Goal: Transaction & Acquisition: Purchase product/service

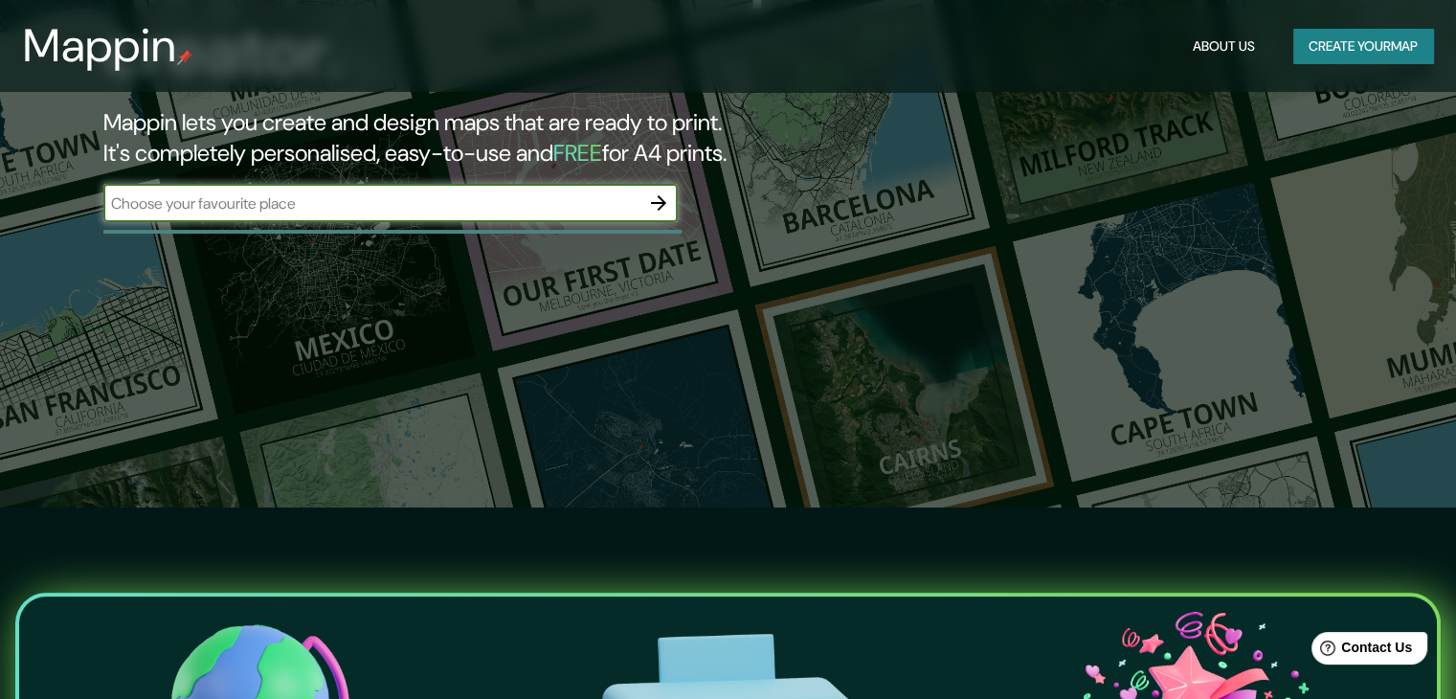
scroll to position [191, 0]
type input "iquitos [GEOGRAPHIC_DATA]"
click at [652, 202] on icon "button" at bounding box center [658, 202] width 15 height 15
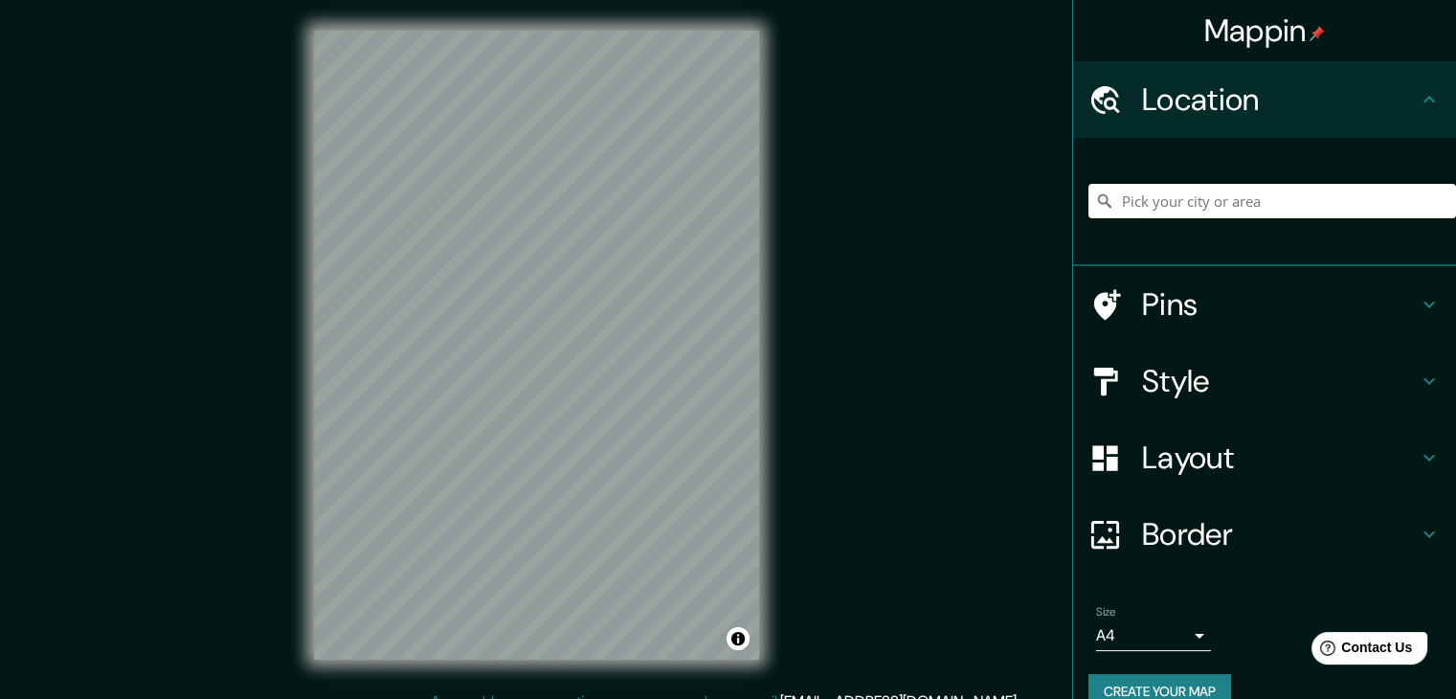
click at [1208, 198] on input "Pick your city or area" at bounding box center [1271, 201] width 367 height 34
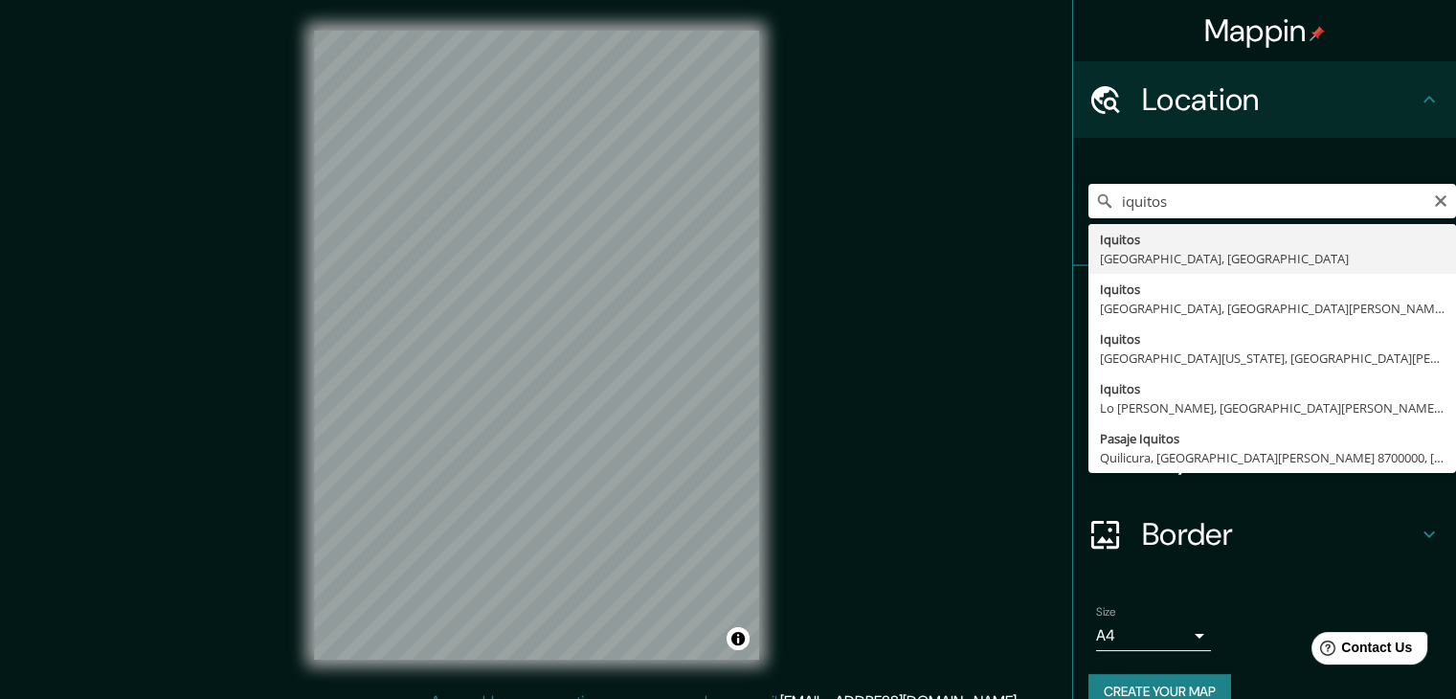
type input "Iquitos, [GEOGRAPHIC_DATA], [GEOGRAPHIC_DATA]"
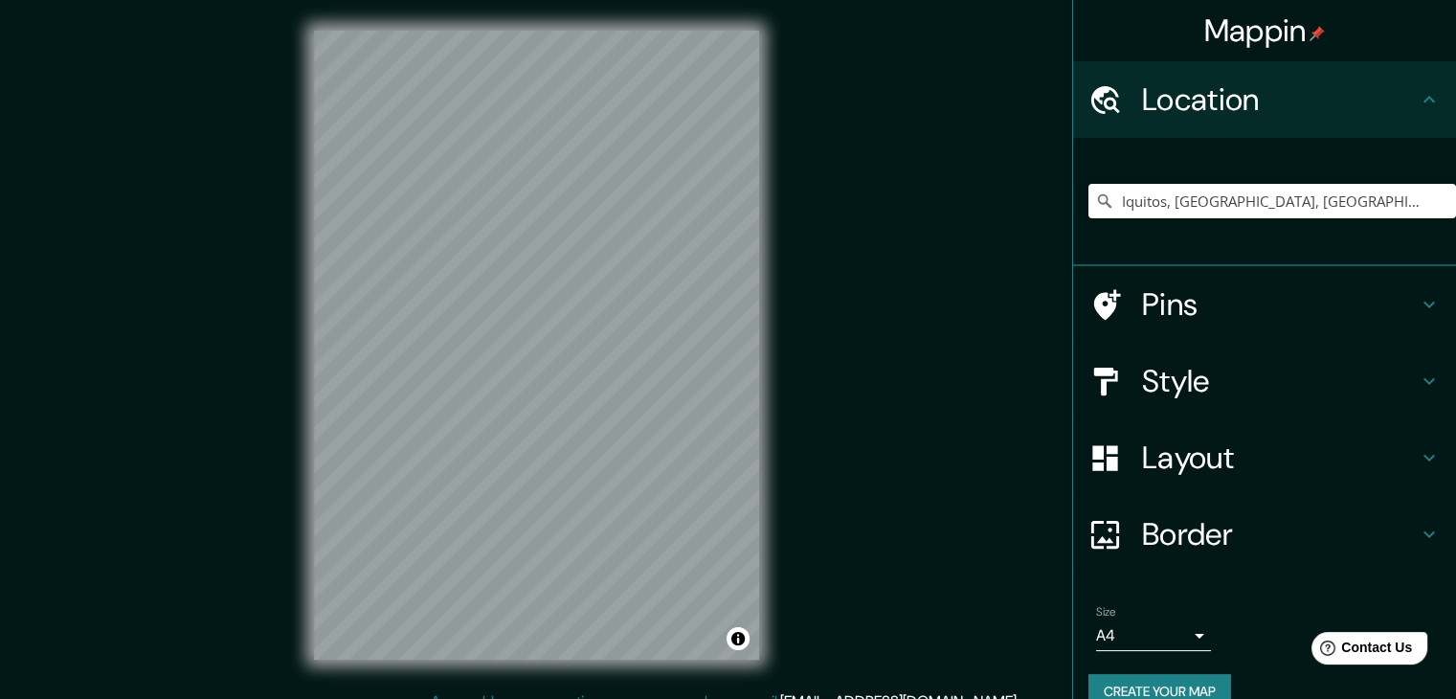
click at [1229, 327] on div "Pins" at bounding box center [1264, 304] width 383 height 77
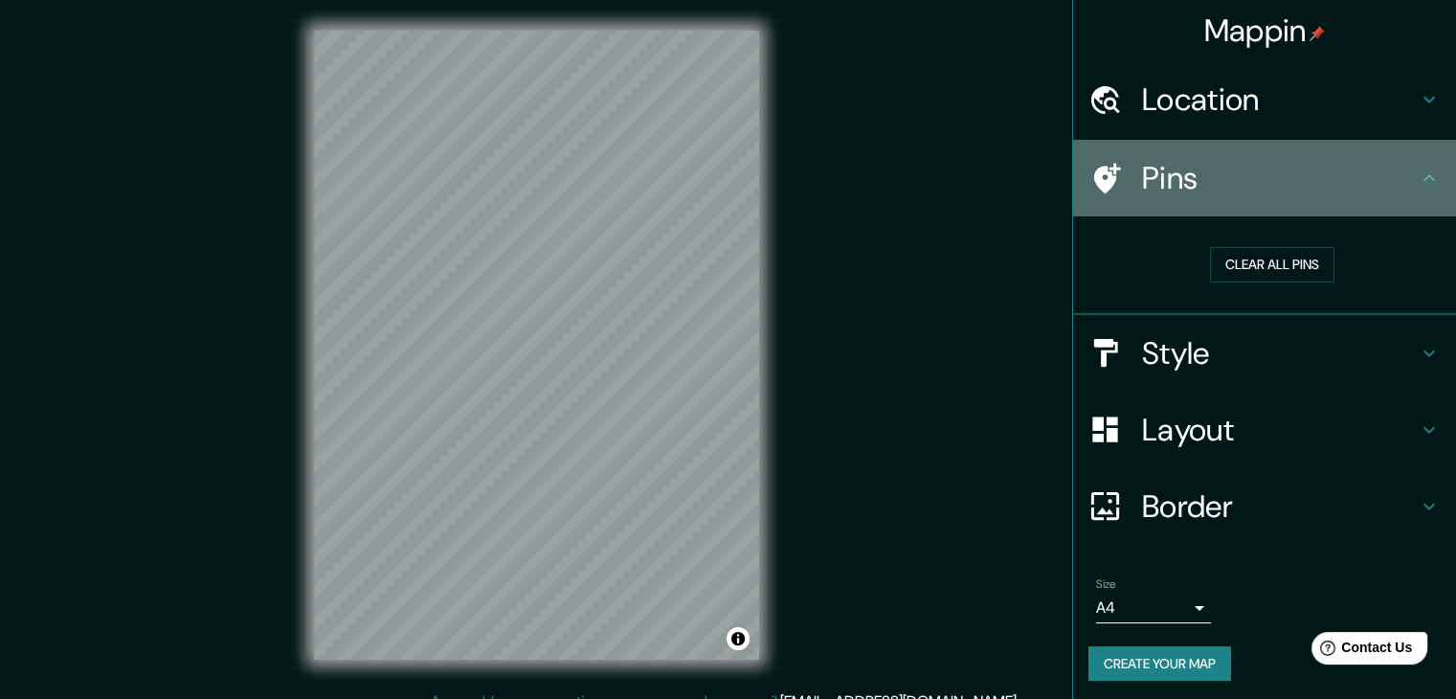
click at [1256, 205] on div "Pins" at bounding box center [1264, 178] width 383 height 77
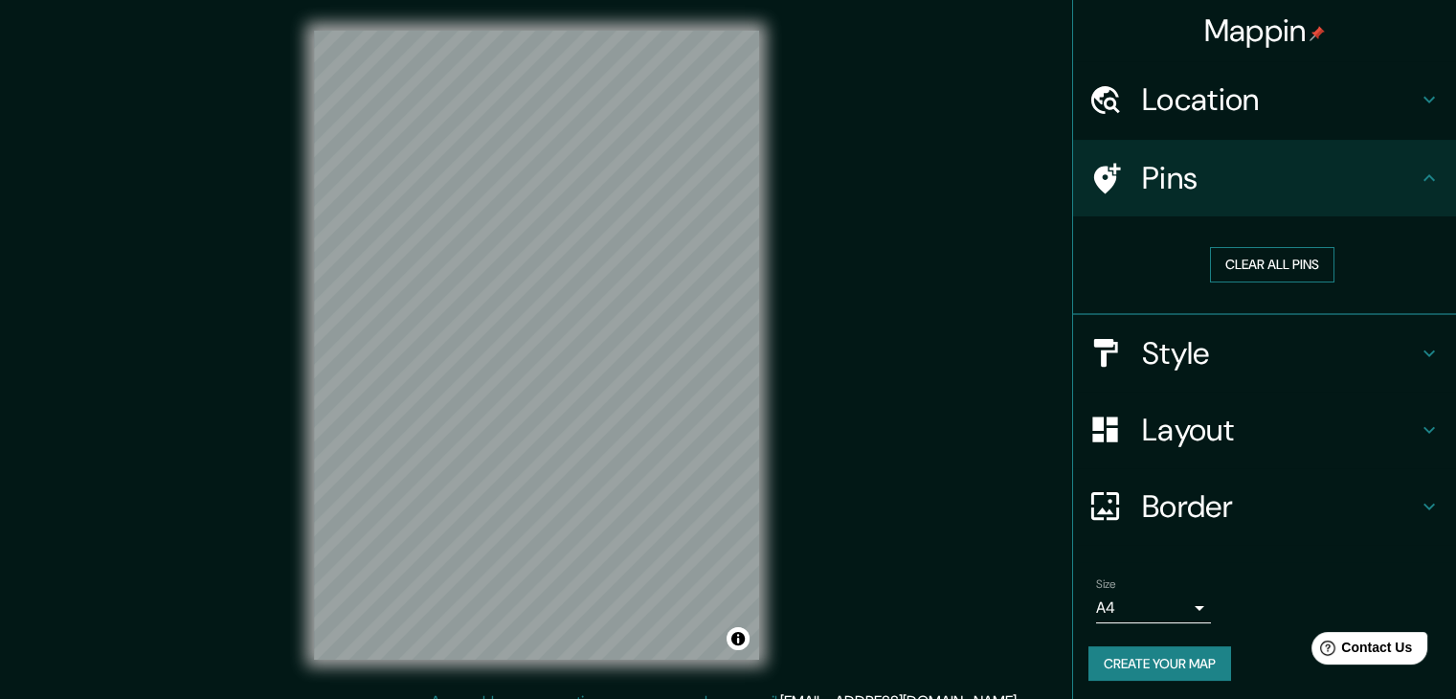
click at [1262, 254] on button "Clear all pins" at bounding box center [1272, 264] width 124 height 35
click at [1268, 353] on h4 "Style" at bounding box center [1280, 353] width 276 height 38
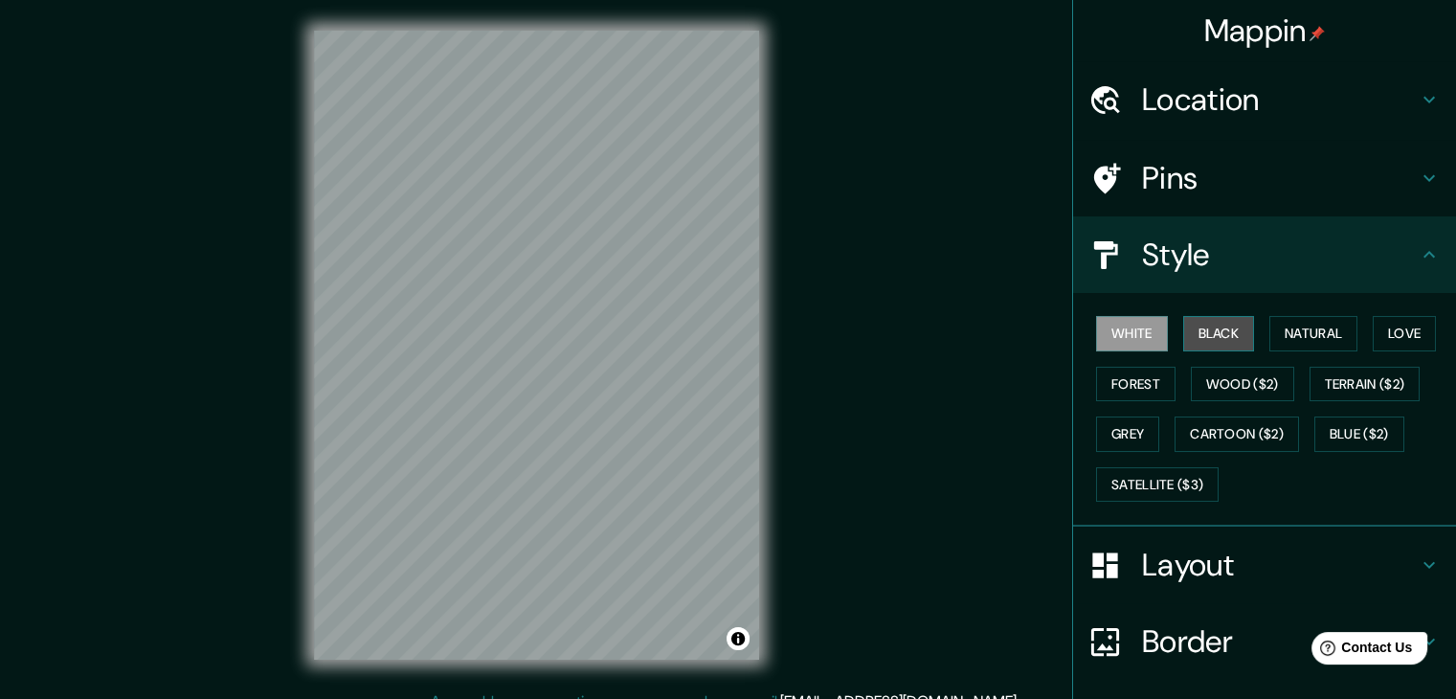
click at [1207, 342] on button "Black" at bounding box center [1219, 333] width 72 height 35
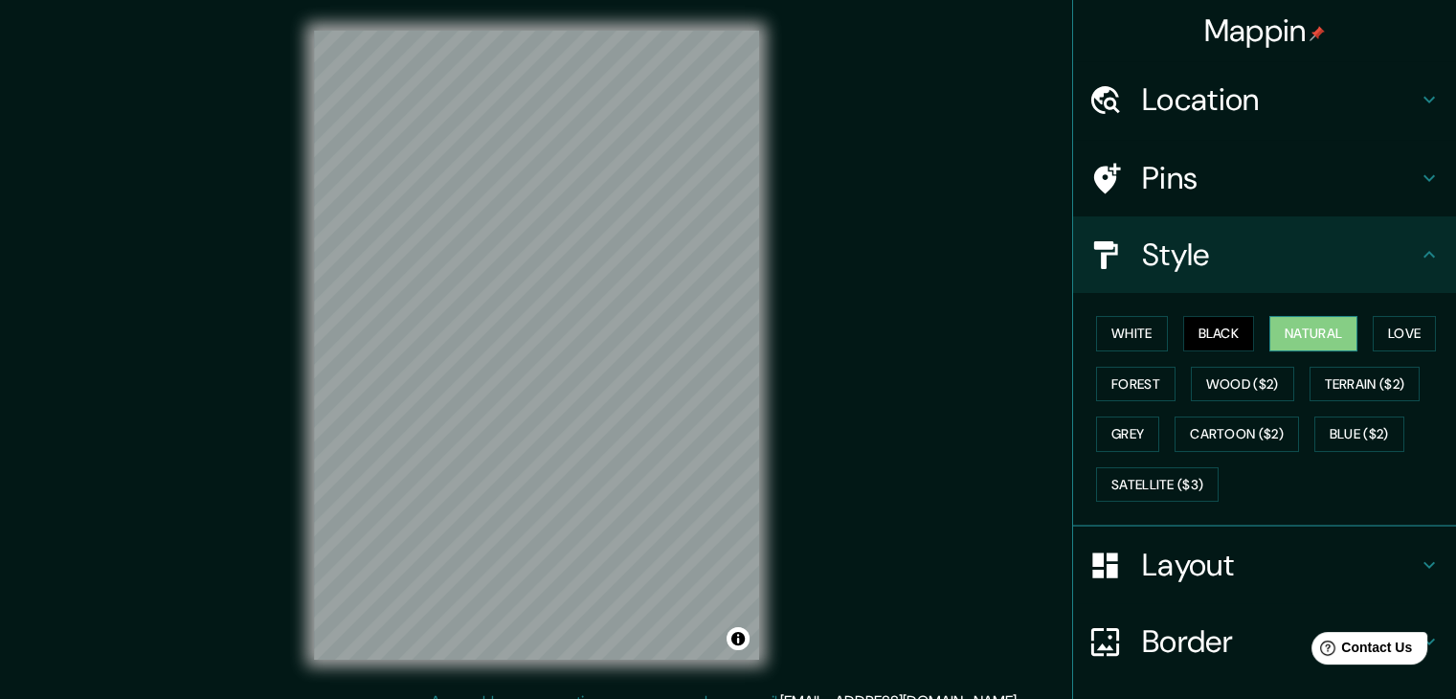
click at [1281, 338] on button "Natural" at bounding box center [1313, 333] width 88 height 35
click at [1421, 337] on button "Love" at bounding box center [1403, 333] width 63 height 35
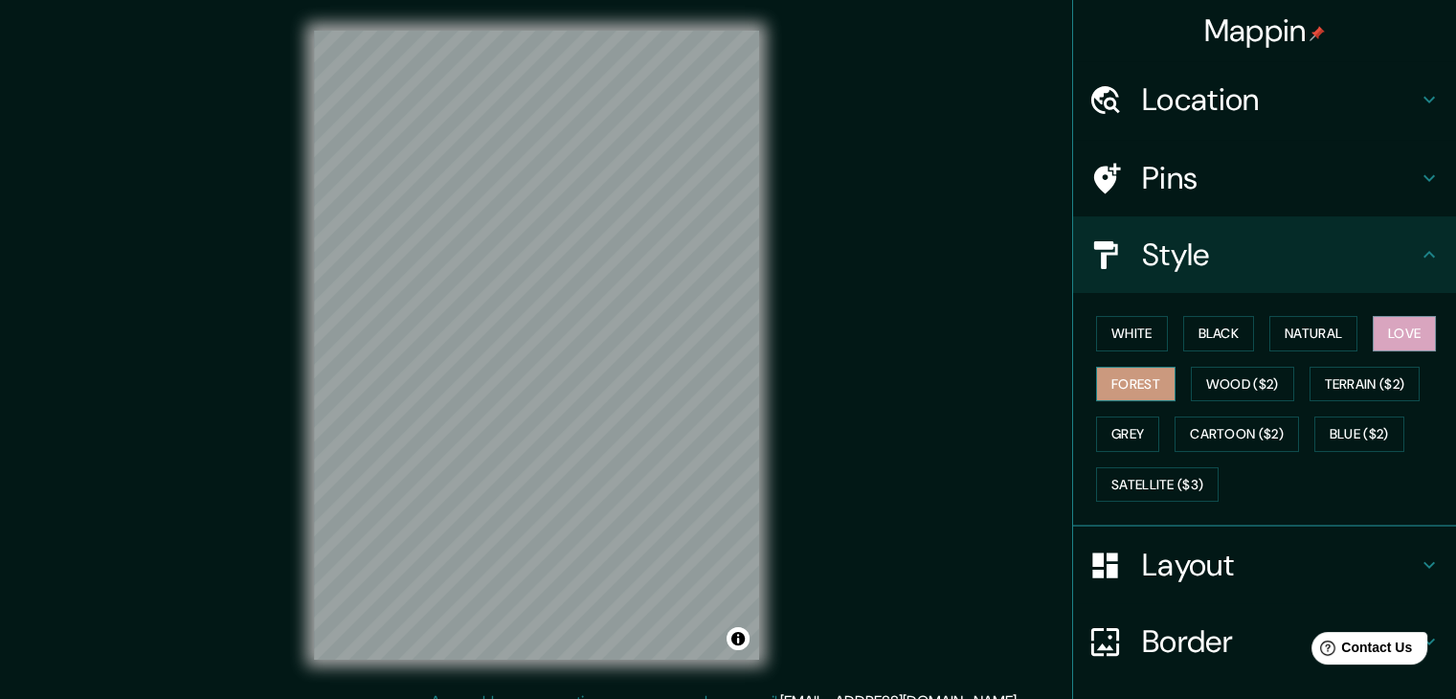
click at [1145, 376] on button "Forest" at bounding box center [1135, 384] width 79 height 35
click at [1202, 383] on button "Wood ($2)" at bounding box center [1241, 384] width 103 height 35
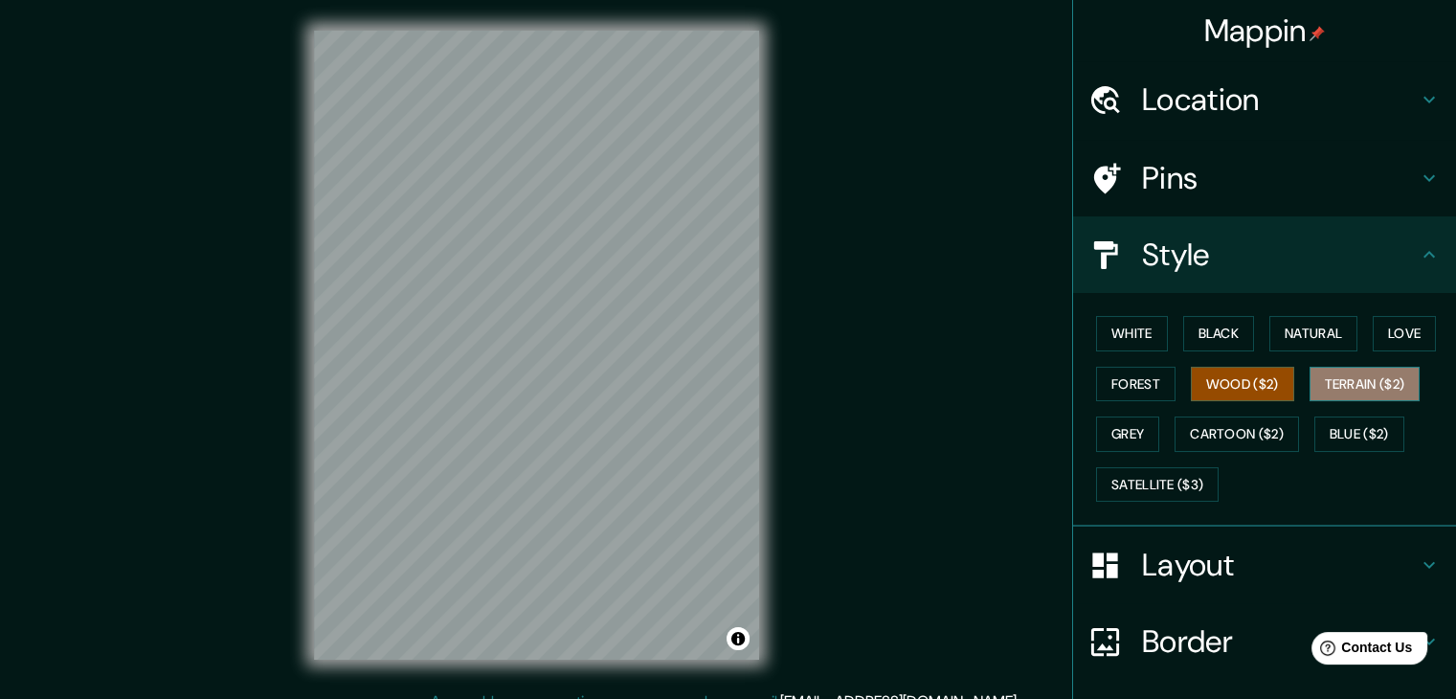
click at [1353, 371] on button "Terrain ($2)" at bounding box center [1364, 384] width 111 height 35
click at [1124, 437] on button "Grey" at bounding box center [1127, 433] width 63 height 35
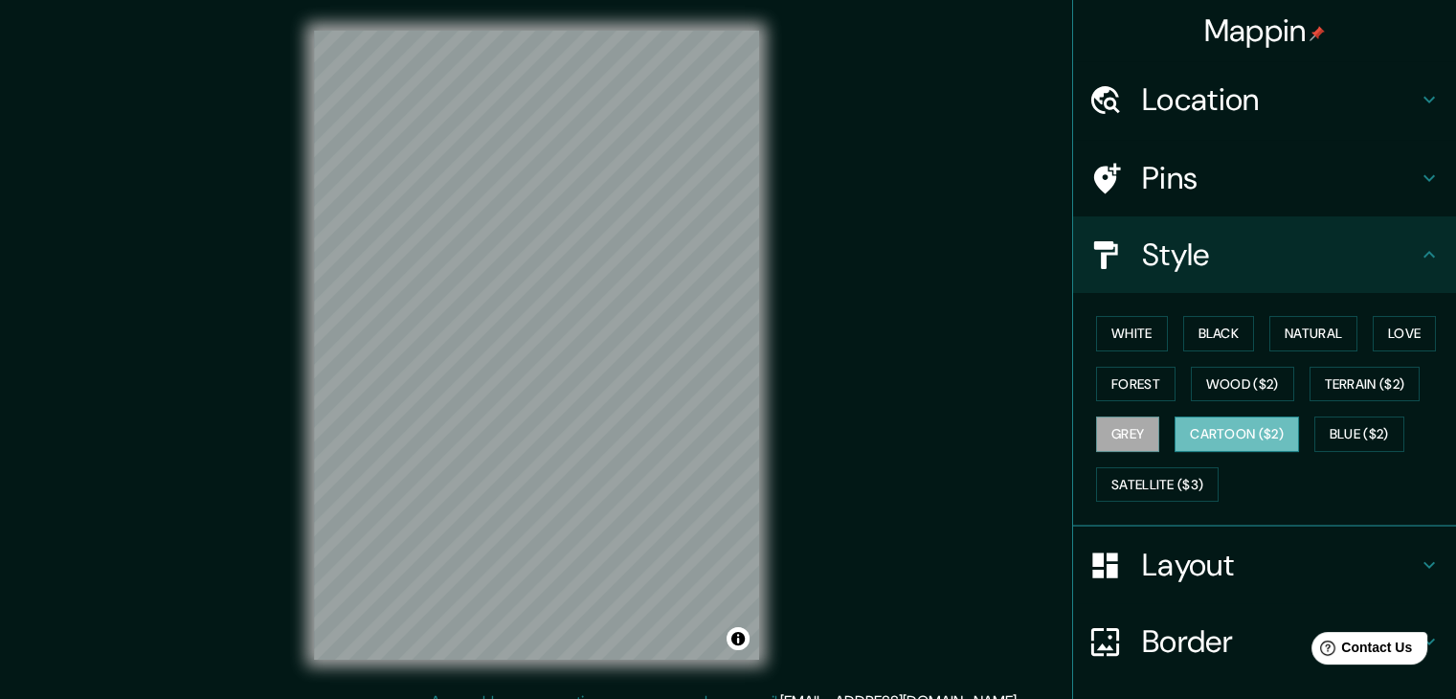
click at [1235, 434] on button "Cartoon ($2)" at bounding box center [1236, 433] width 124 height 35
click at [1336, 430] on button "Blue ($2)" at bounding box center [1359, 433] width 90 height 35
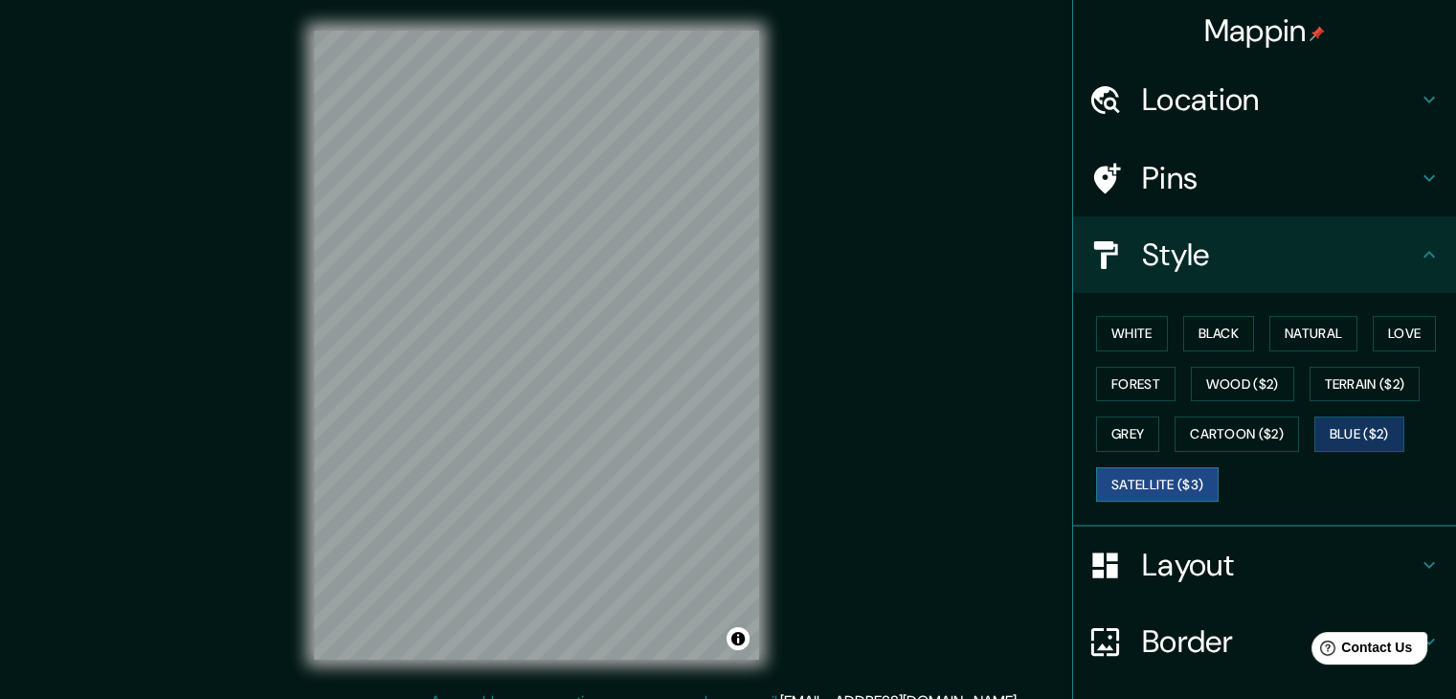
click at [1118, 467] on button "Satellite ($3)" at bounding box center [1157, 484] width 122 height 35
click at [1130, 340] on button "White" at bounding box center [1132, 333] width 72 height 35
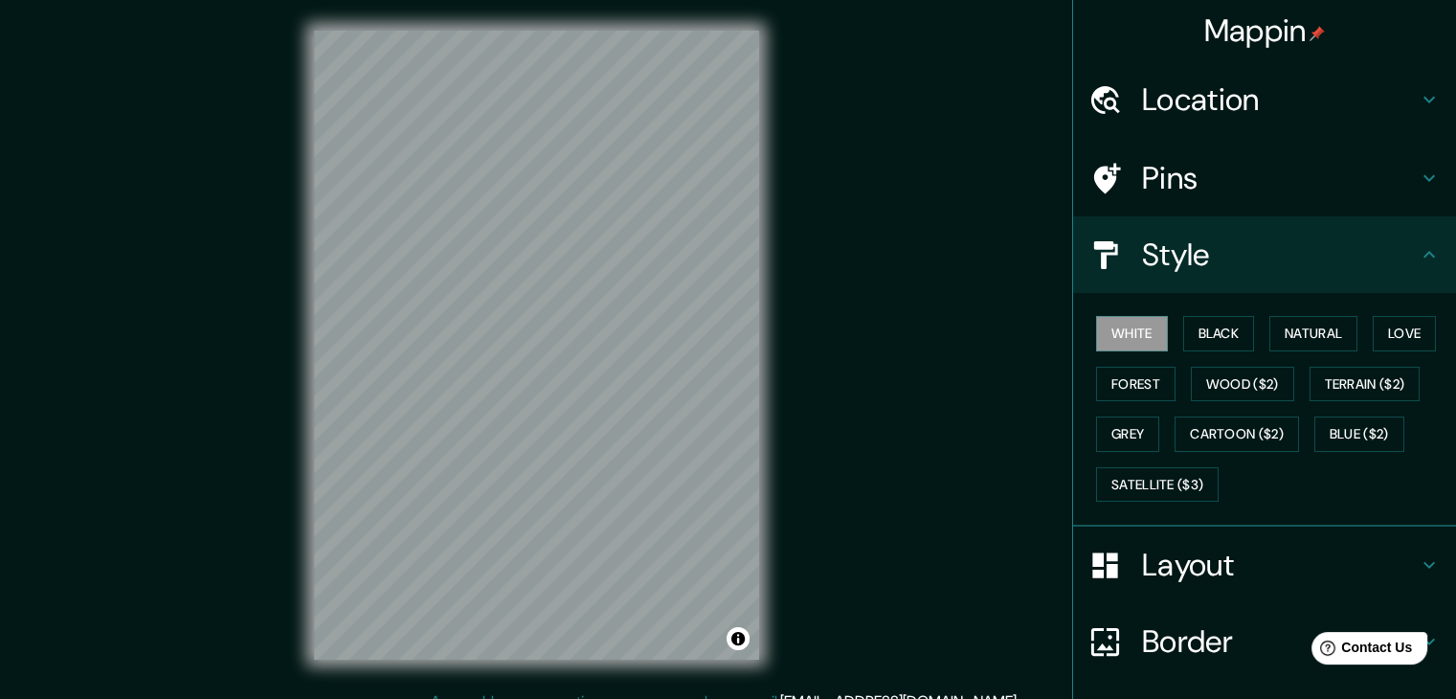
click at [1167, 330] on div "White Black Natural Love Forest Wood ($2) Terrain ($2) Grey Cartoon ($2) Blue (…" at bounding box center [1271, 408] width 367 height 201
click at [1186, 328] on button "Black" at bounding box center [1219, 333] width 72 height 35
click at [1288, 322] on button "Natural" at bounding box center [1313, 333] width 88 height 35
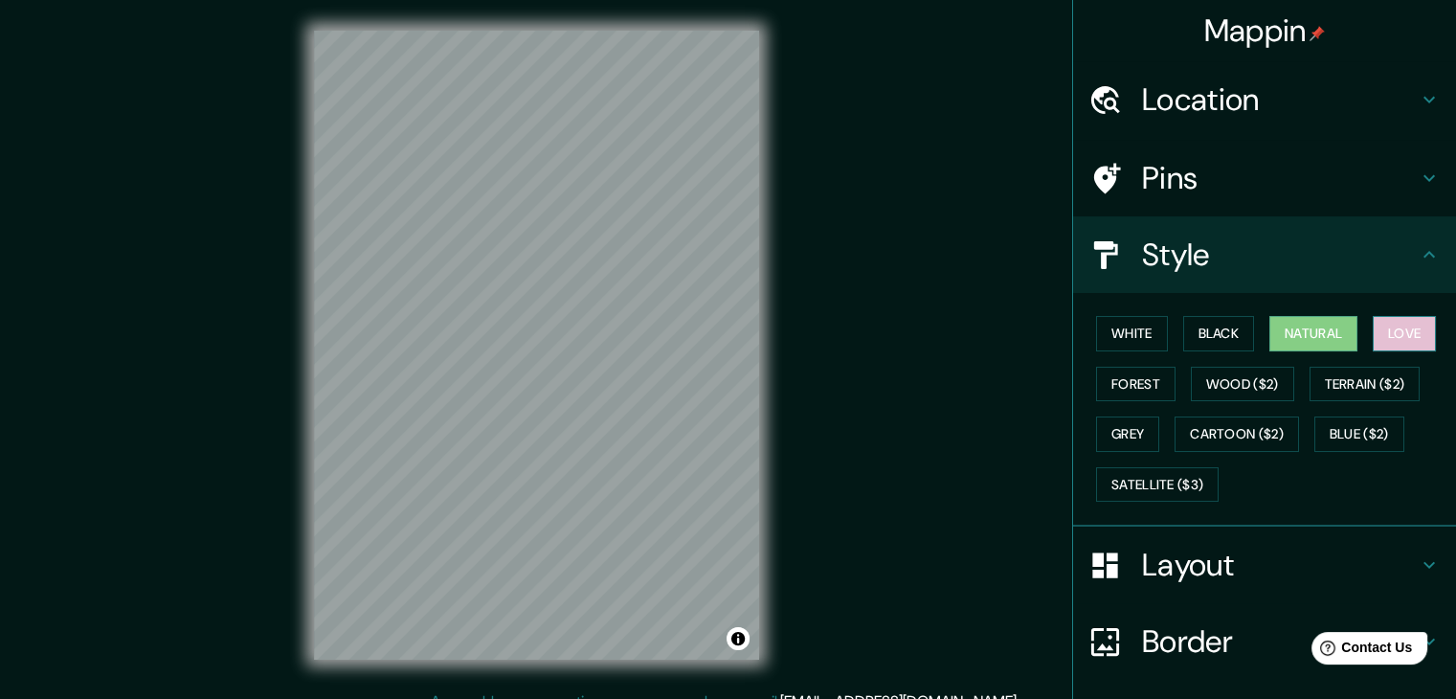
click at [1386, 329] on button "Love" at bounding box center [1403, 333] width 63 height 35
click at [1316, 340] on button "Natural" at bounding box center [1313, 333] width 88 height 35
click at [1126, 387] on button "Forest" at bounding box center [1135, 384] width 79 height 35
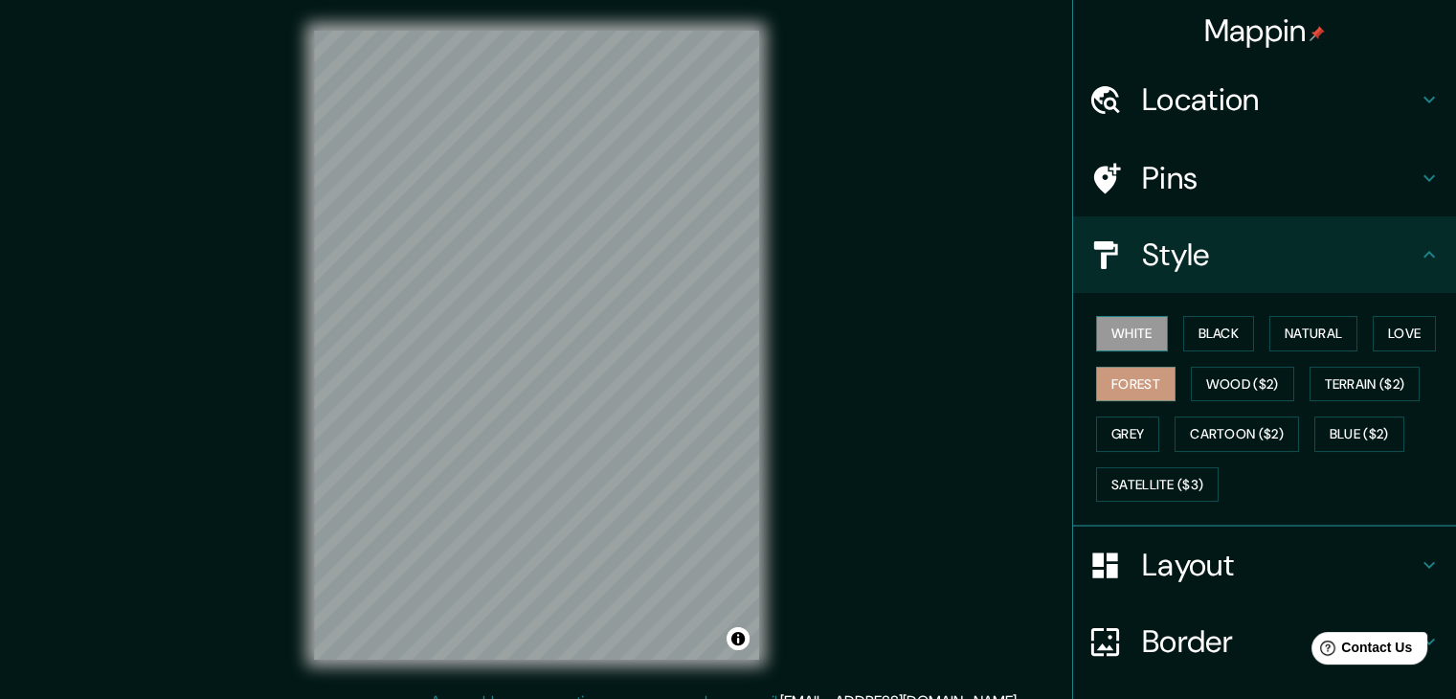
click at [1110, 342] on button "White" at bounding box center [1132, 333] width 72 height 35
click at [1221, 326] on button "Black" at bounding box center [1219, 333] width 72 height 35
click at [1128, 338] on button "White" at bounding box center [1132, 333] width 72 height 35
click at [1329, 342] on button "Natural" at bounding box center [1313, 333] width 88 height 35
click at [1128, 337] on button "White" at bounding box center [1132, 333] width 72 height 35
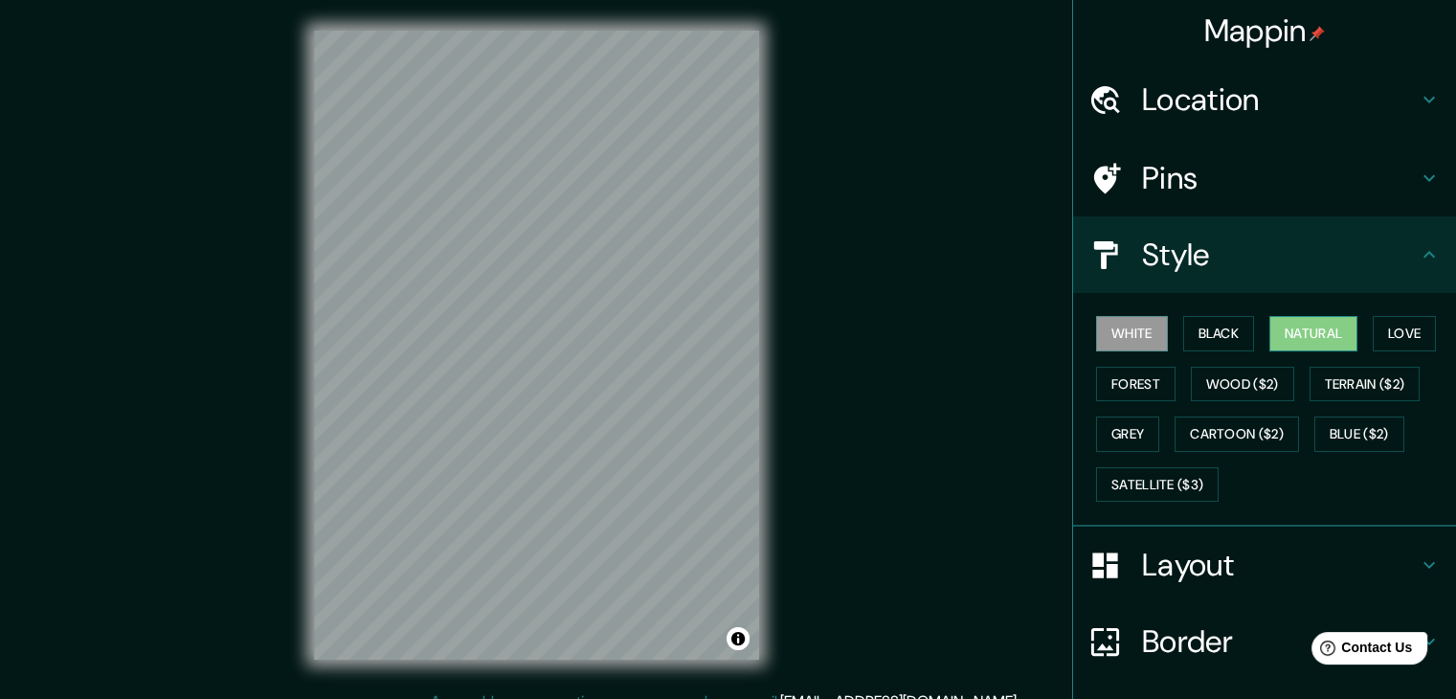
click at [1281, 343] on button "Natural" at bounding box center [1313, 333] width 88 height 35
click at [1113, 329] on button "White" at bounding box center [1132, 333] width 72 height 35
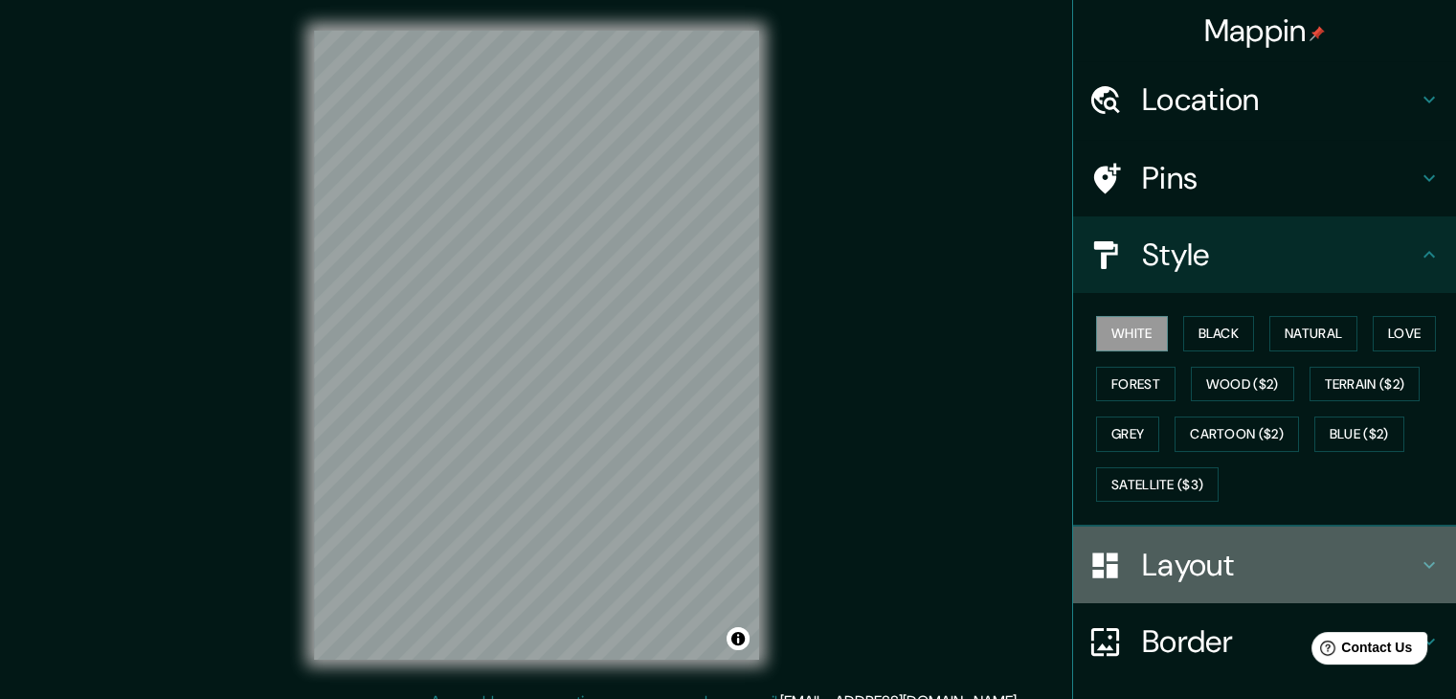
click at [1357, 560] on h4 "Layout" at bounding box center [1280, 564] width 276 height 38
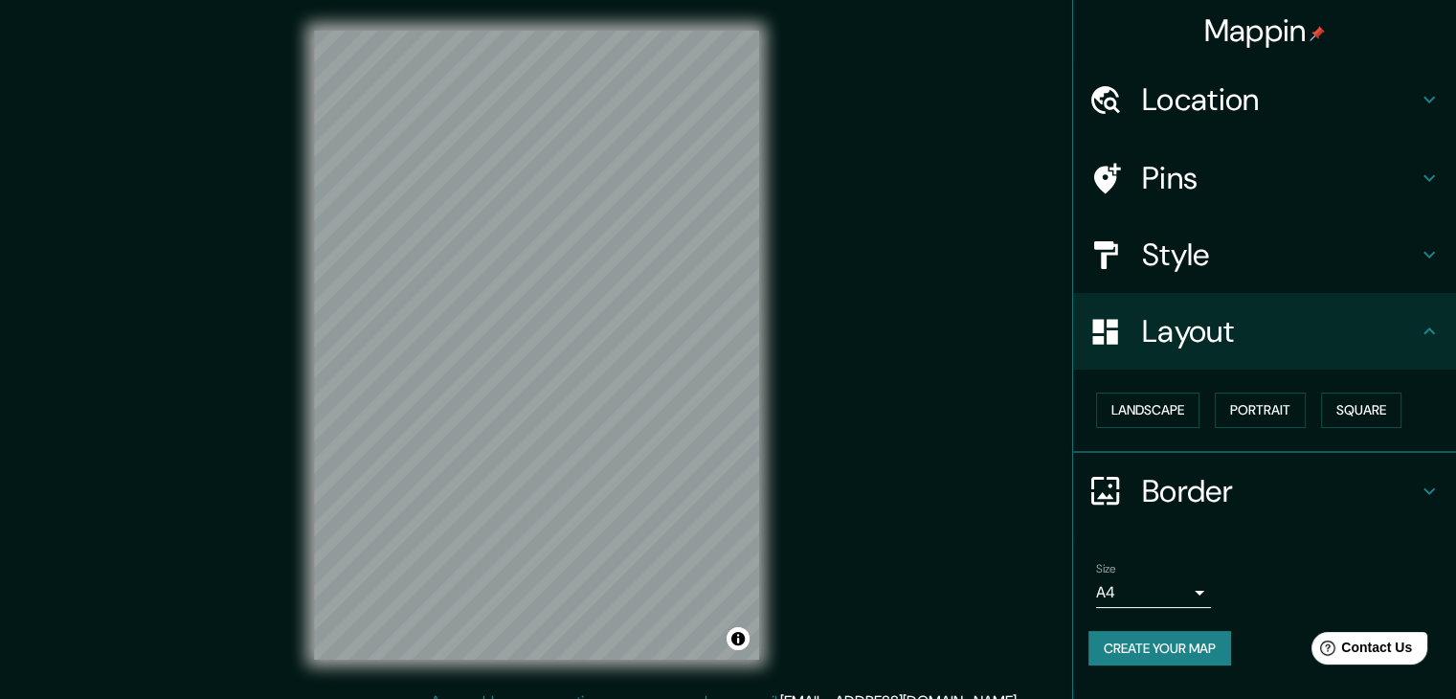
click at [1206, 408] on div "Landscape [GEOGRAPHIC_DATA]" at bounding box center [1271, 410] width 367 height 51
click at [1188, 409] on button "Landscape" at bounding box center [1147, 409] width 103 height 35
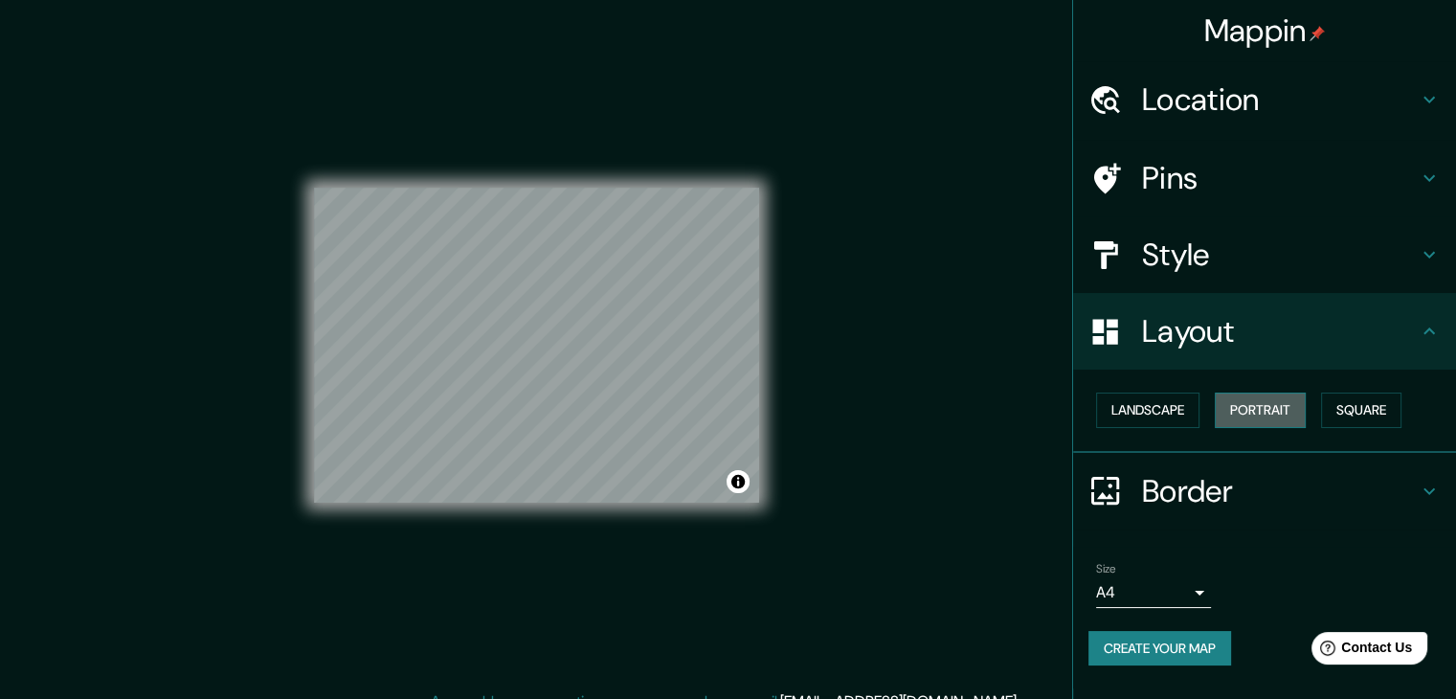
click at [1276, 419] on button "Portrait" at bounding box center [1259, 409] width 91 height 35
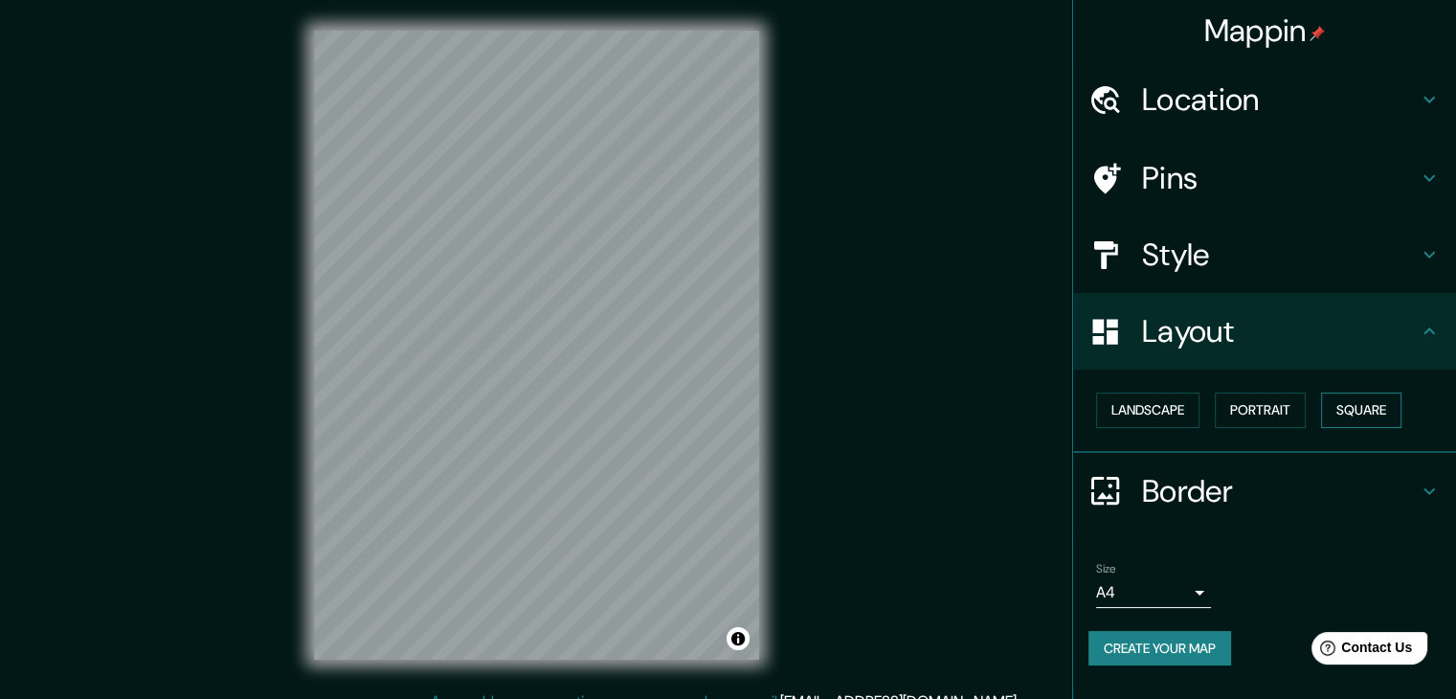
click at [1368, 405] on button "Square" at bounding box center [1361, 409] width 80 height 35
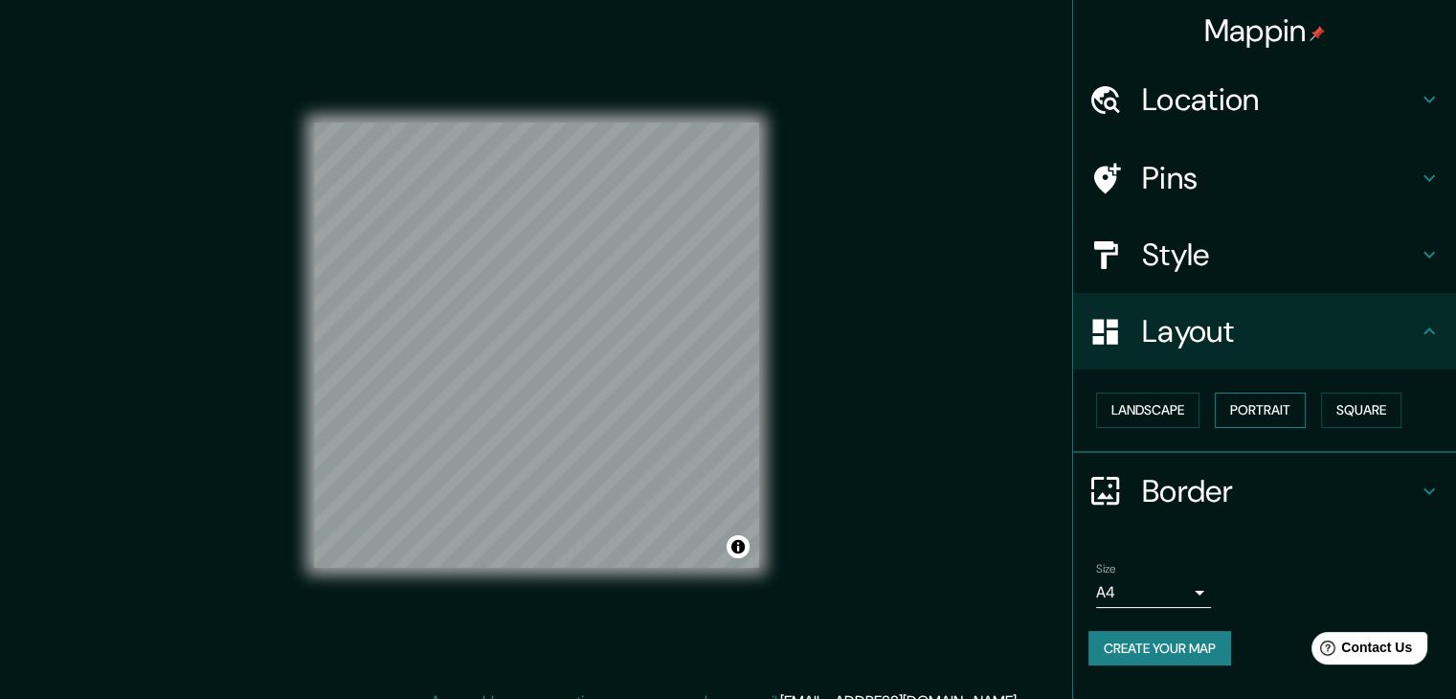
click at [1281, 406] on button "Portrait" at bounding box center [1259, 409] width 91 height 35
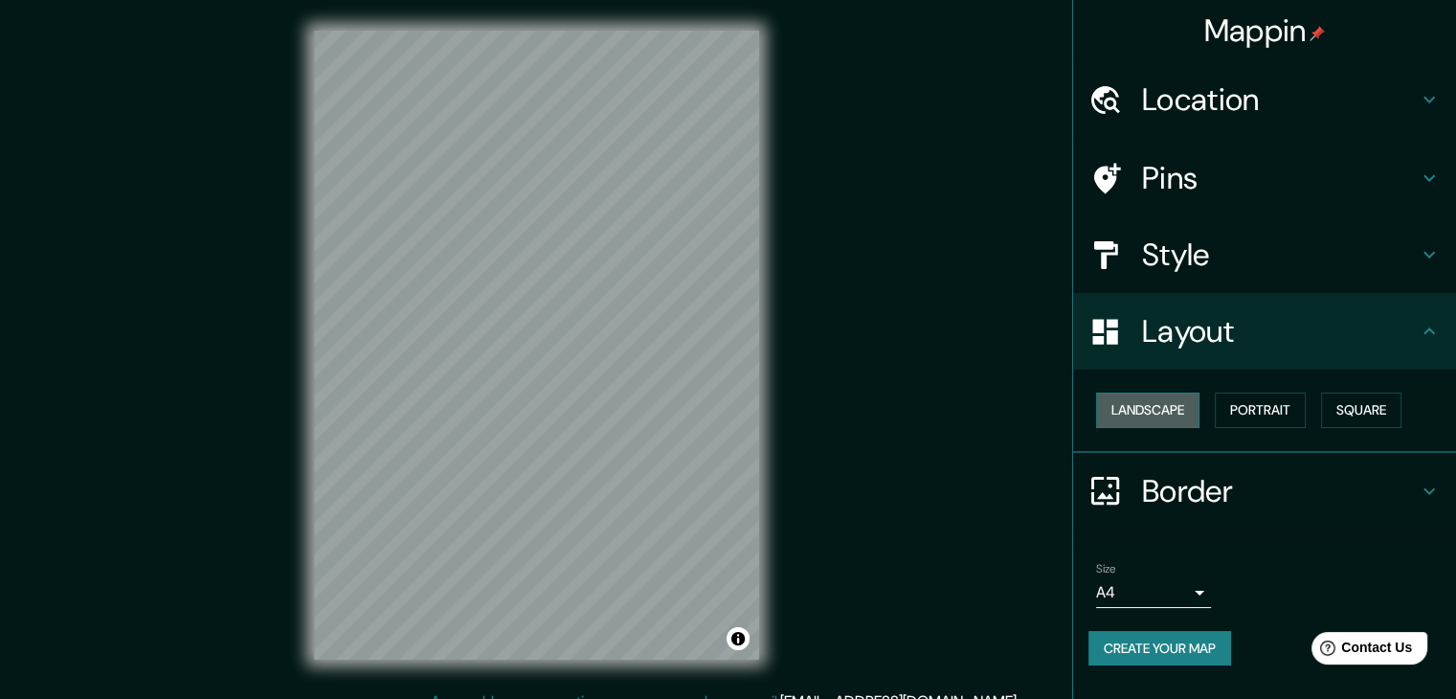
click at [1185, 411] on button "Landscape" at bounding box center [1147, 409] width 103 height 35
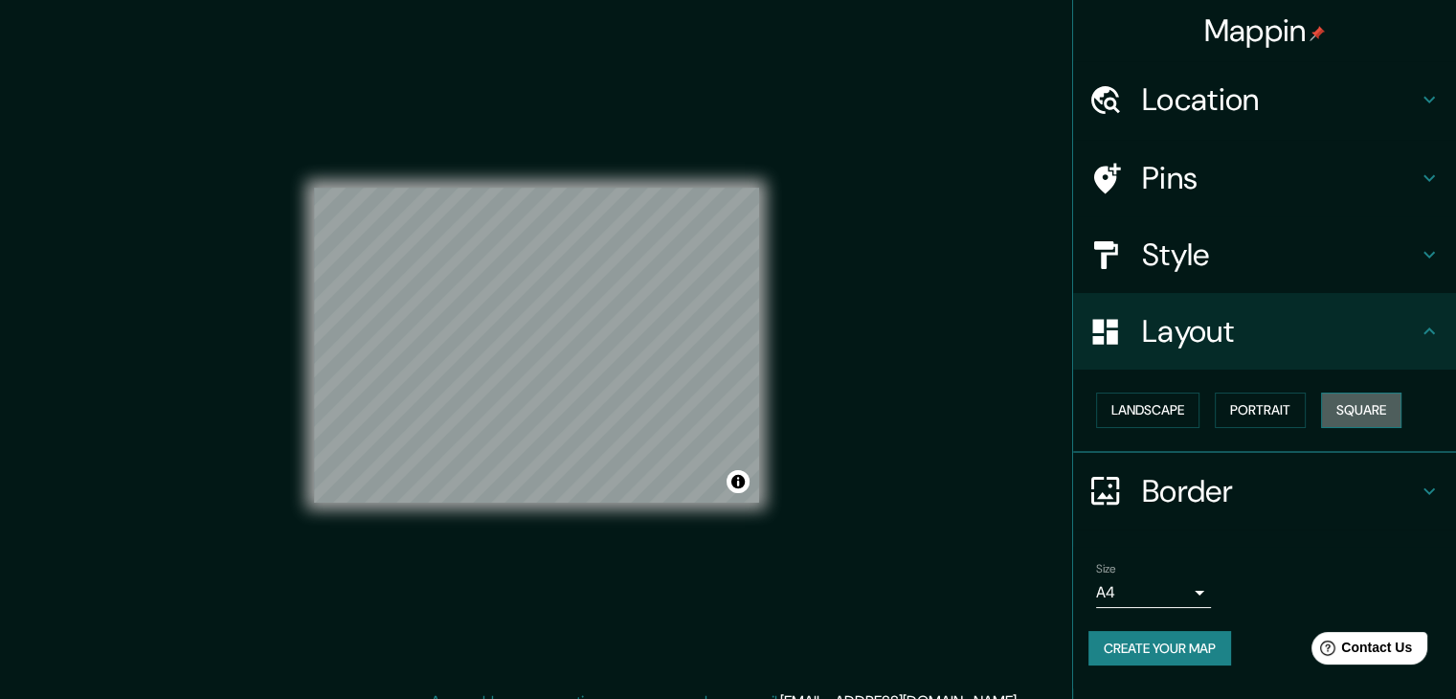
click at [1347, 411] on button "Square" at bounding box center [1361, 409] width 80 height 35
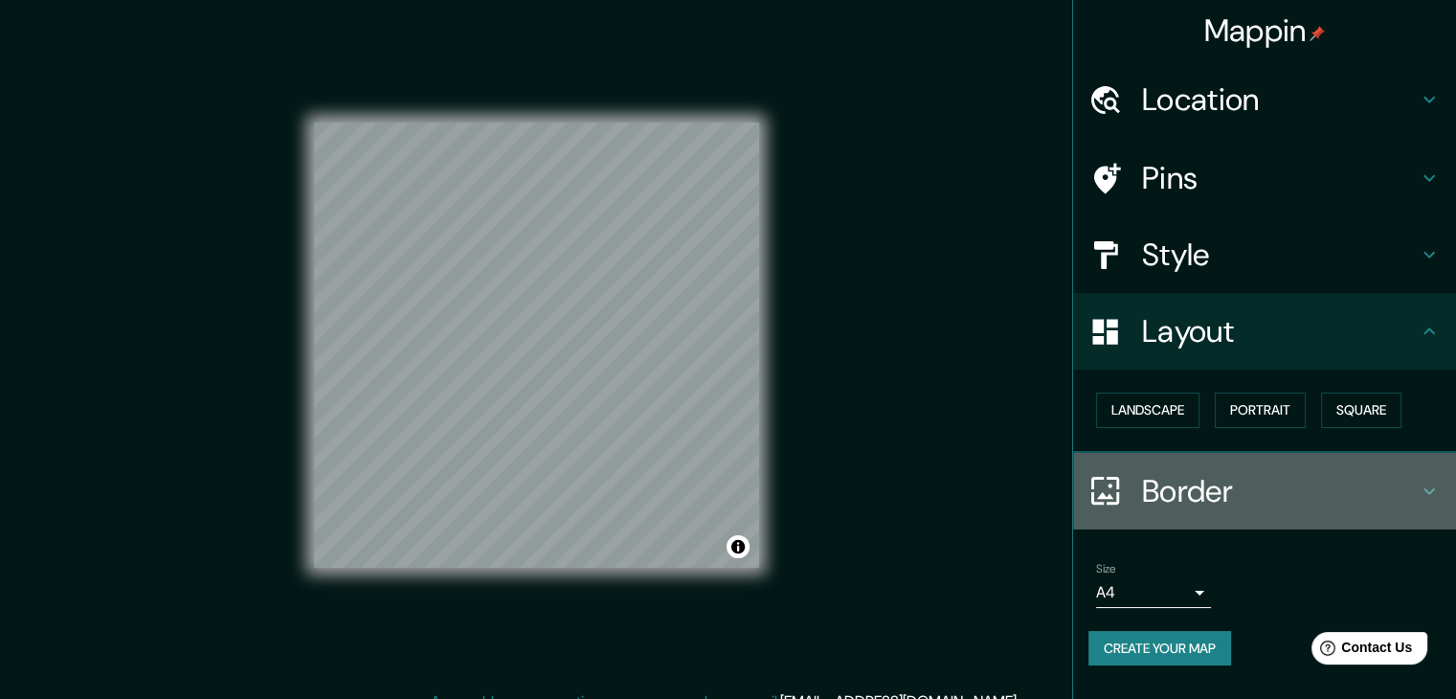
click at [1275, 476] on h4 "Border" at bounding box center [1280, 491] width 276 height 38
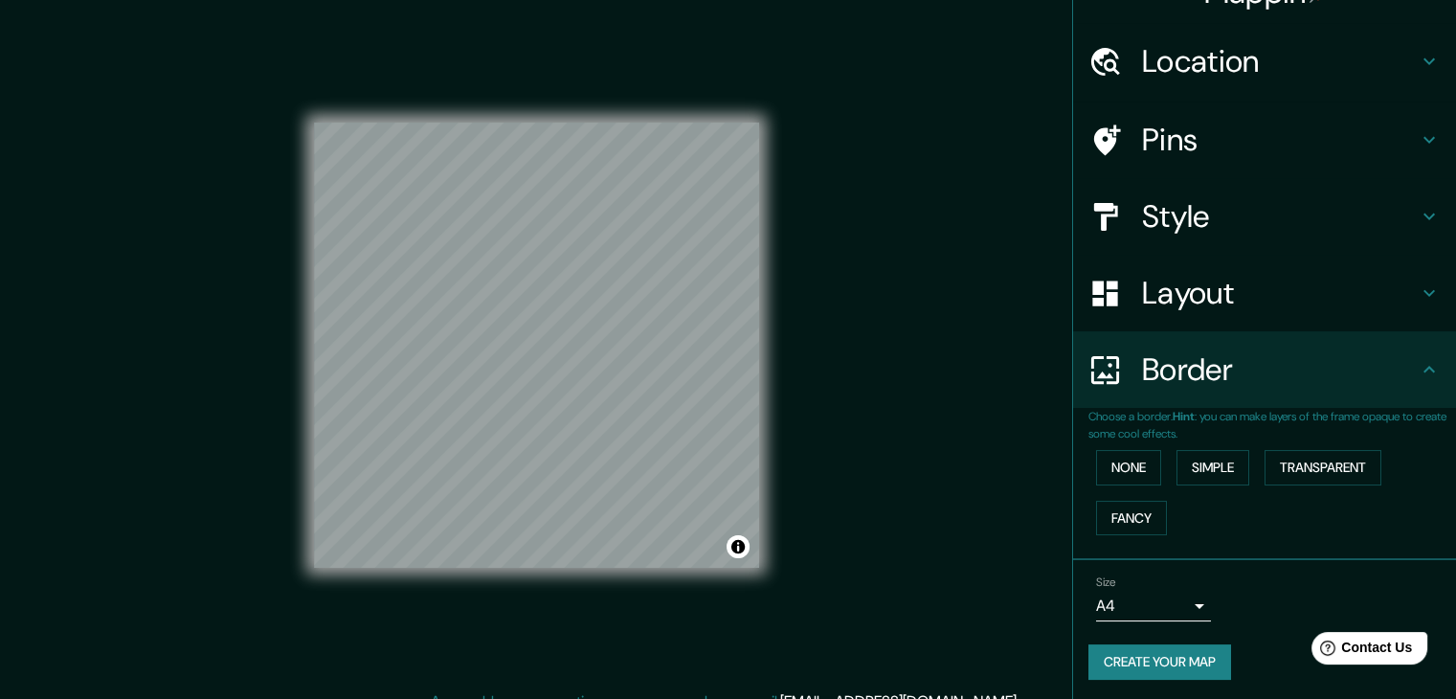
scroll to position [40, 0]
click at [1096, 458] on button "None" at bounding box center [1128, 465] width 65 height 35
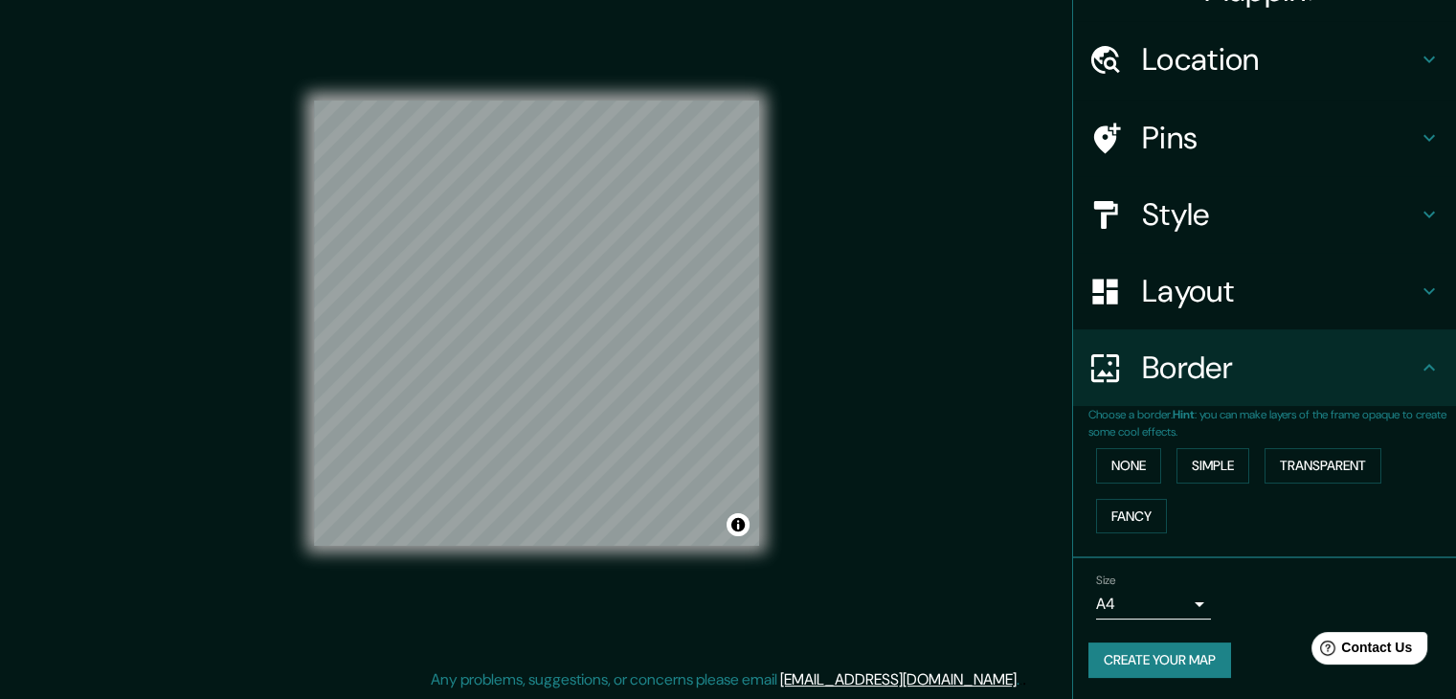
click at [1151, 642] on button "Create your map" at bounding box center [1159, 659] width 143 height 35
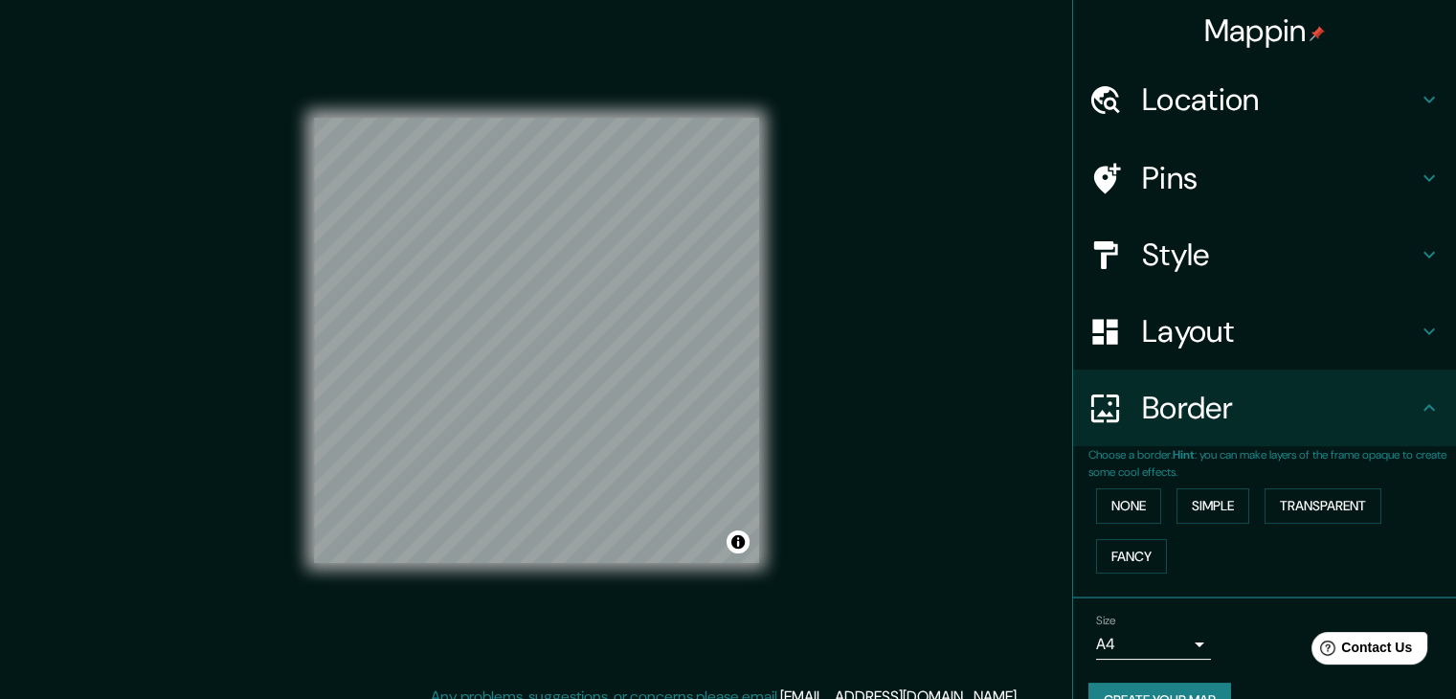
scroll to position [0, 0]
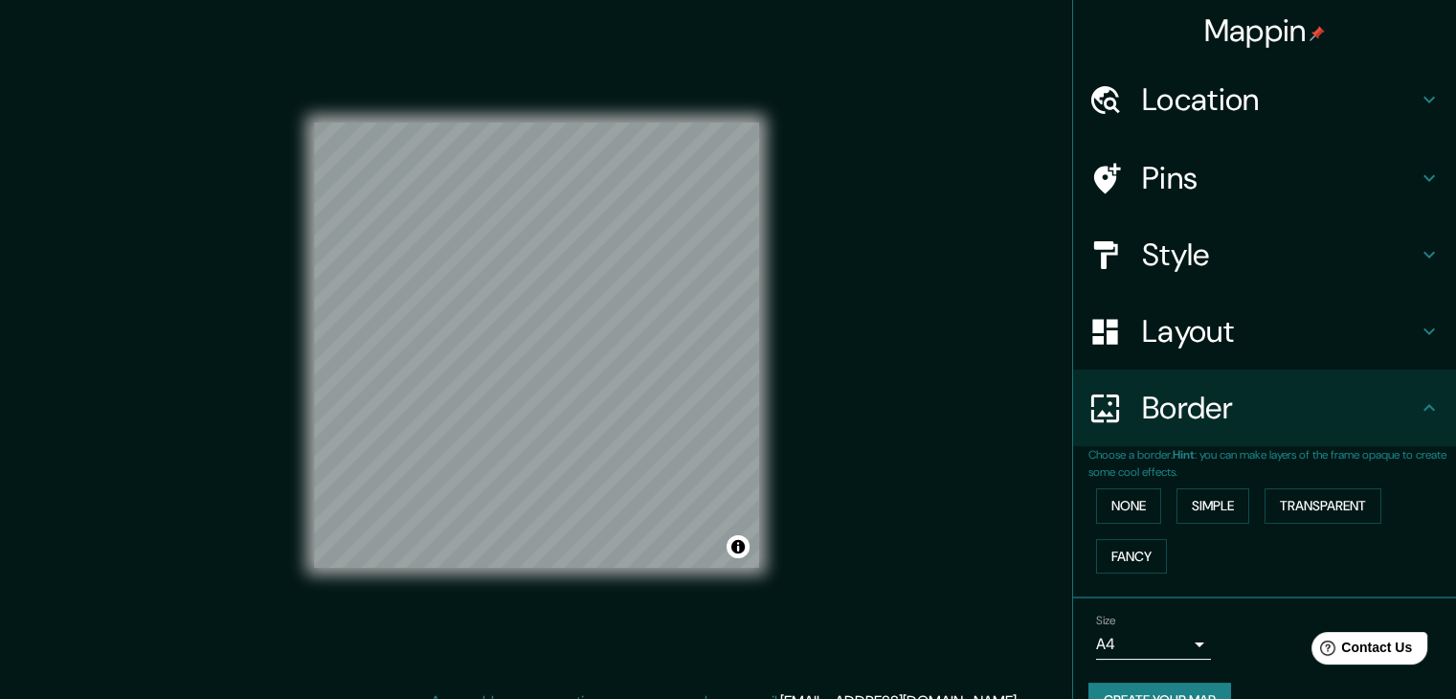
click at [1123, 637] on body "Mappin Location [GEOGRAPHIC_DATA], [GEOGRAPHIC_DATA], [GEOGRAPHIC_DATA] Pins St…" at bounding box center [728, 349] width 1456 height 699
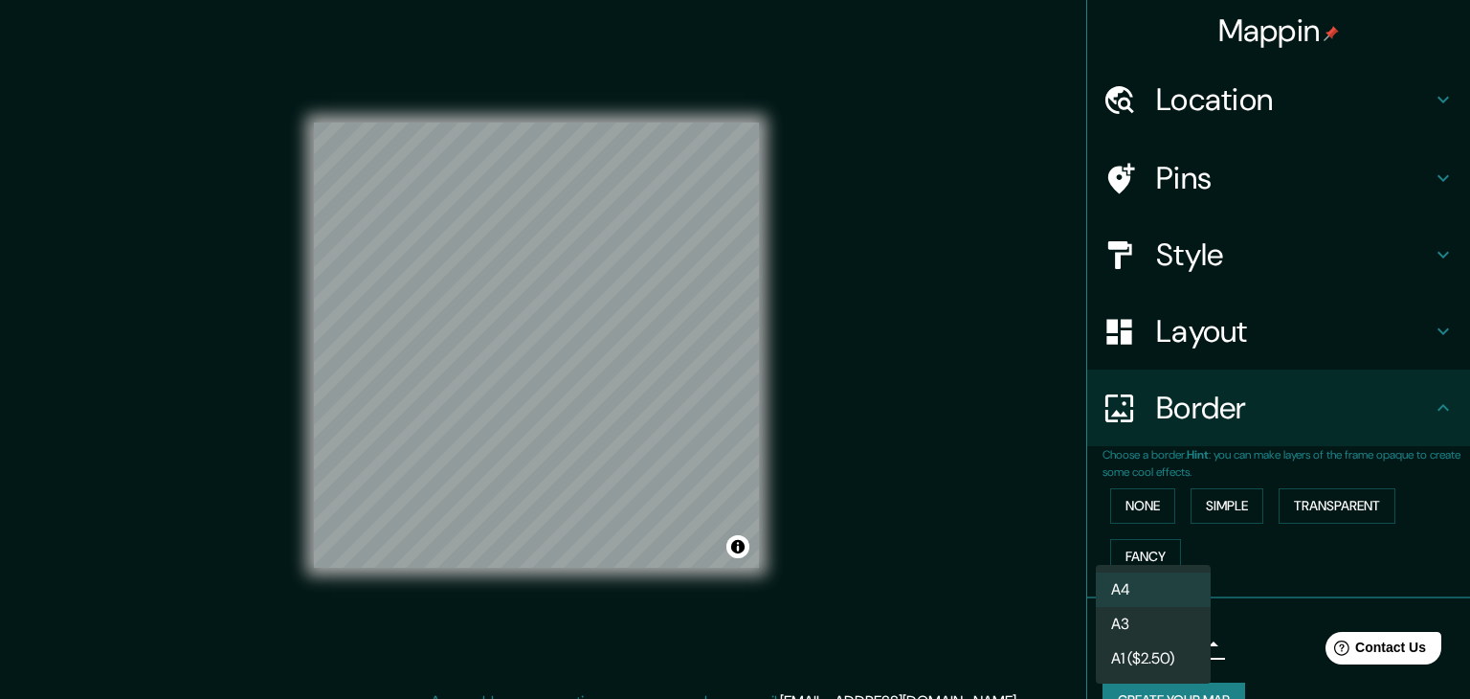
click at [1241, 614] on div at bounding box center [735, 349] width 1470 height 699
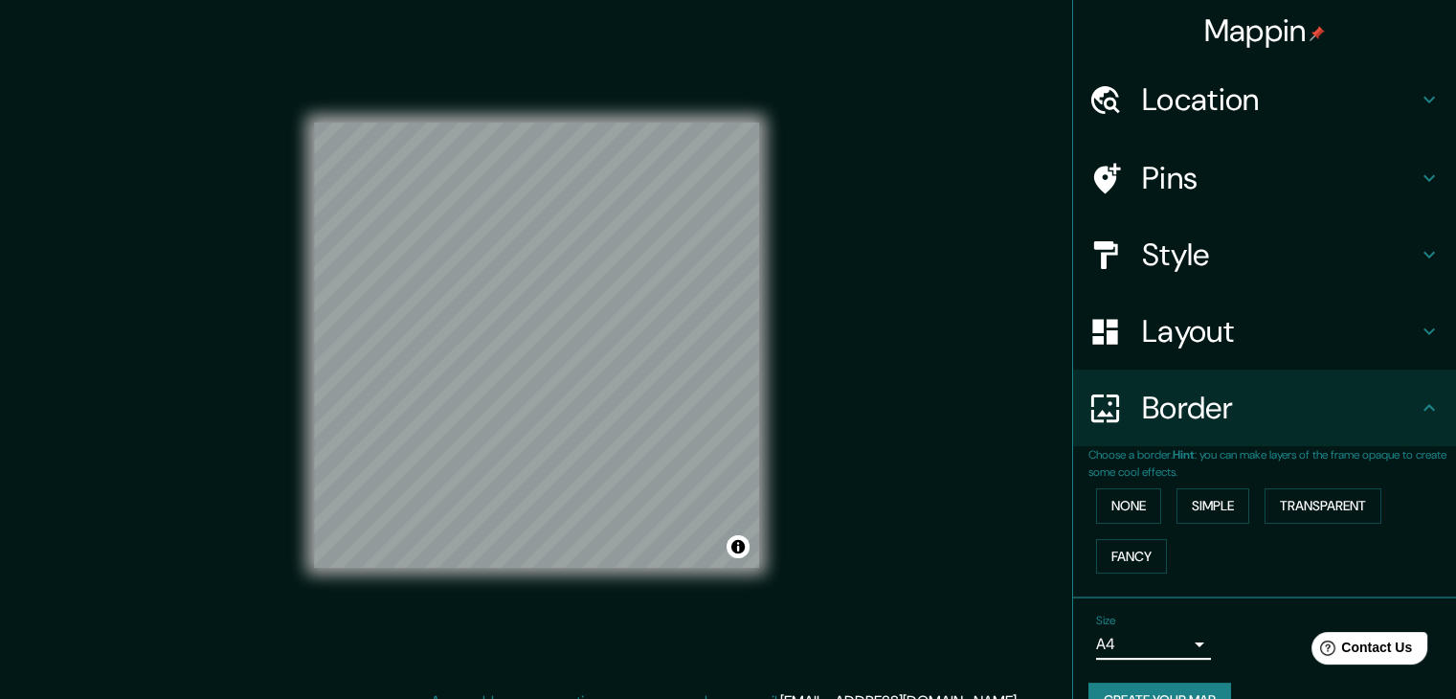
click at [1212, 261] on h4 "Style" at bounding box center [1280, 254] width 276 height 38
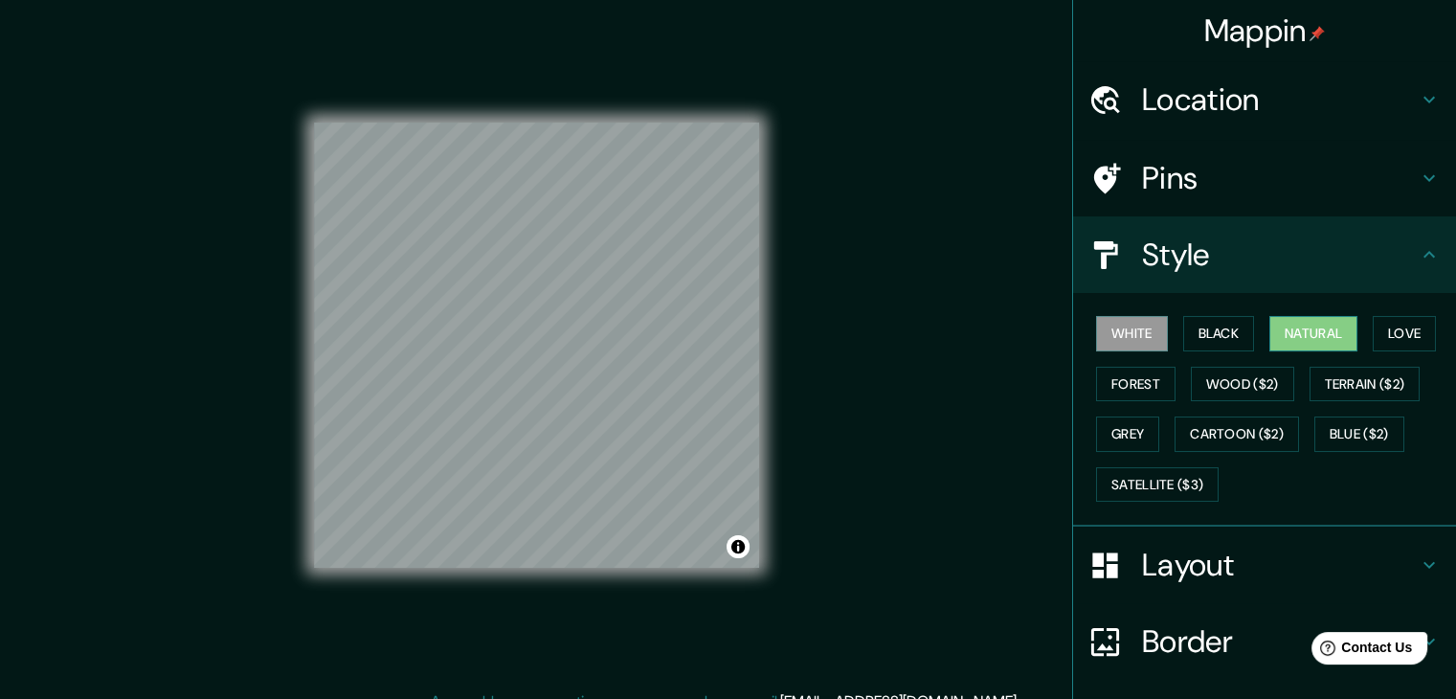
click at [1284, 337] on button "Natural" at bounding box center [1313, 333] width 88 height 35
click at [1241, 379] on button "Wood ($2)" at bounding box center [1241, 384] width 103 height 35
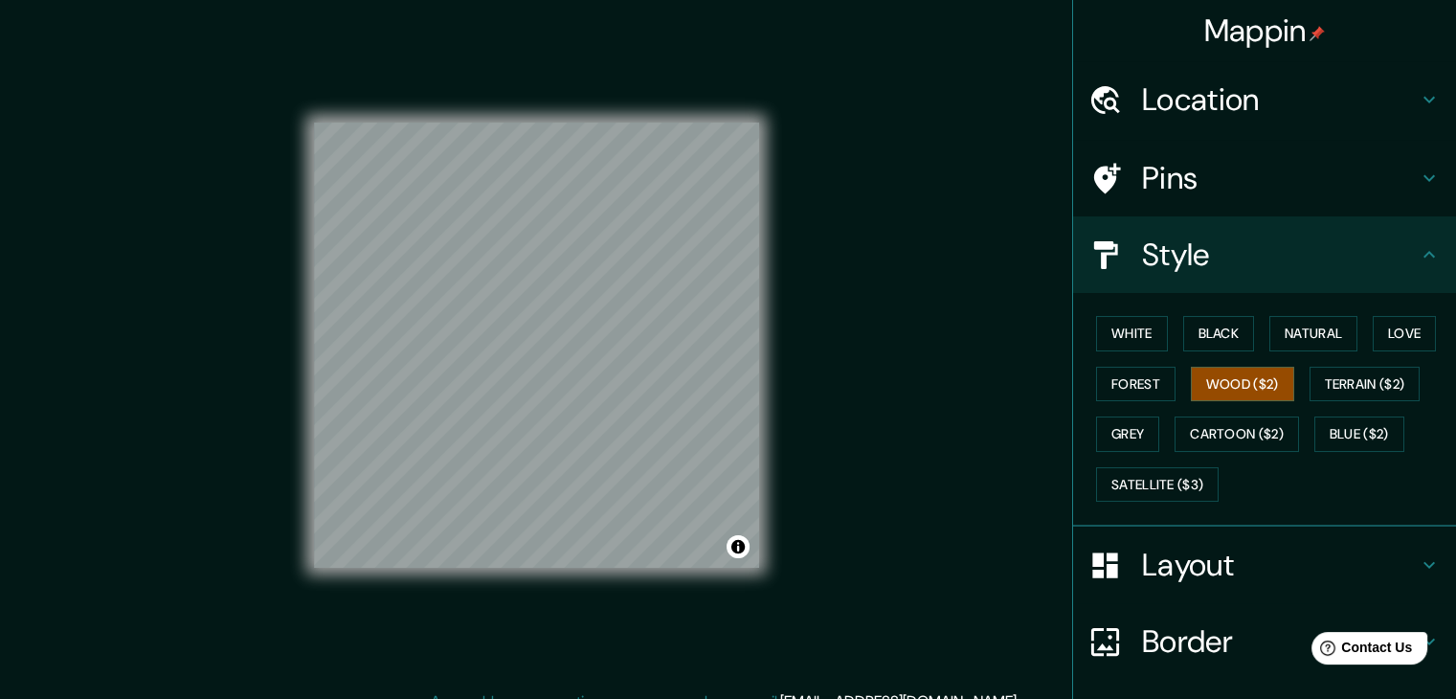
click at [1206, 201] on div "Pins" at bounding box center [1264, 178] width 383 height 77
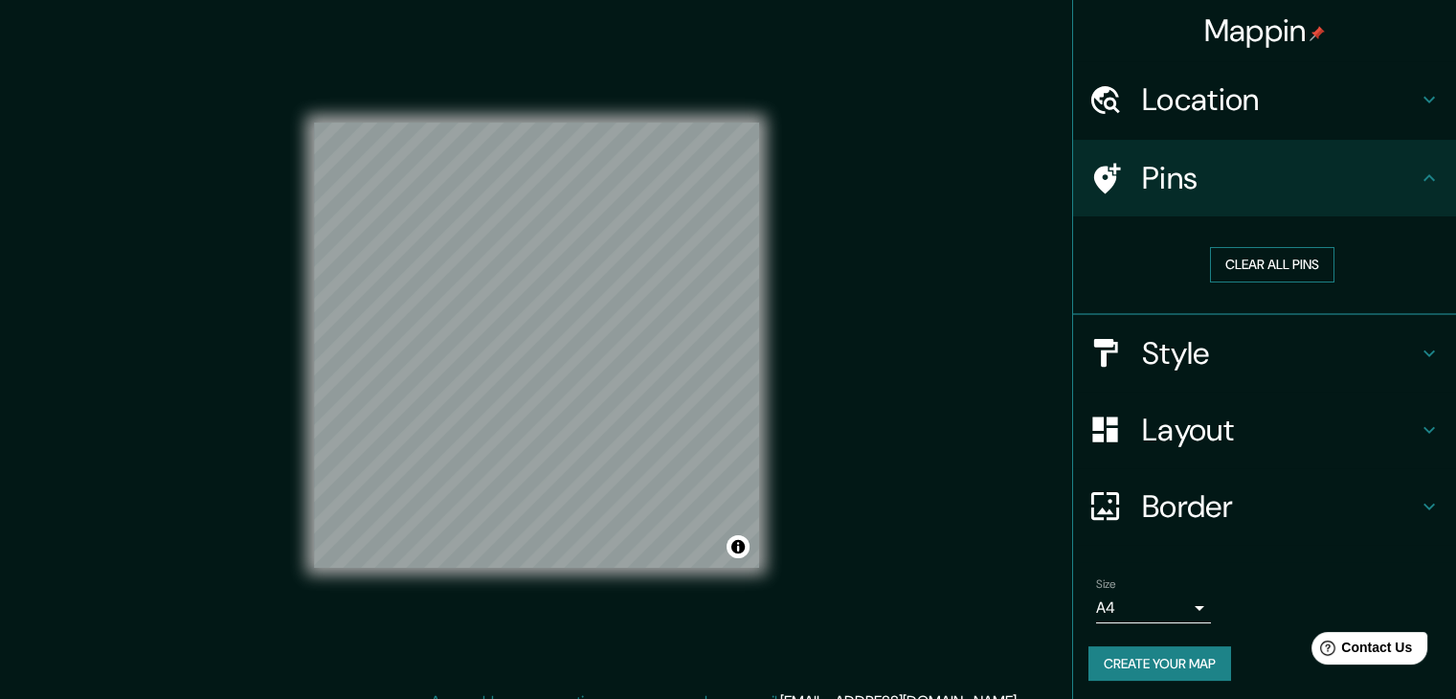
click at [1210, 265] on button "Clear all pins" at bounding box center [1272, 264] width 124 height 35
click at [1203, 430] on h4 "Layout" at bounding box center [1280, 430] width 276 height 38
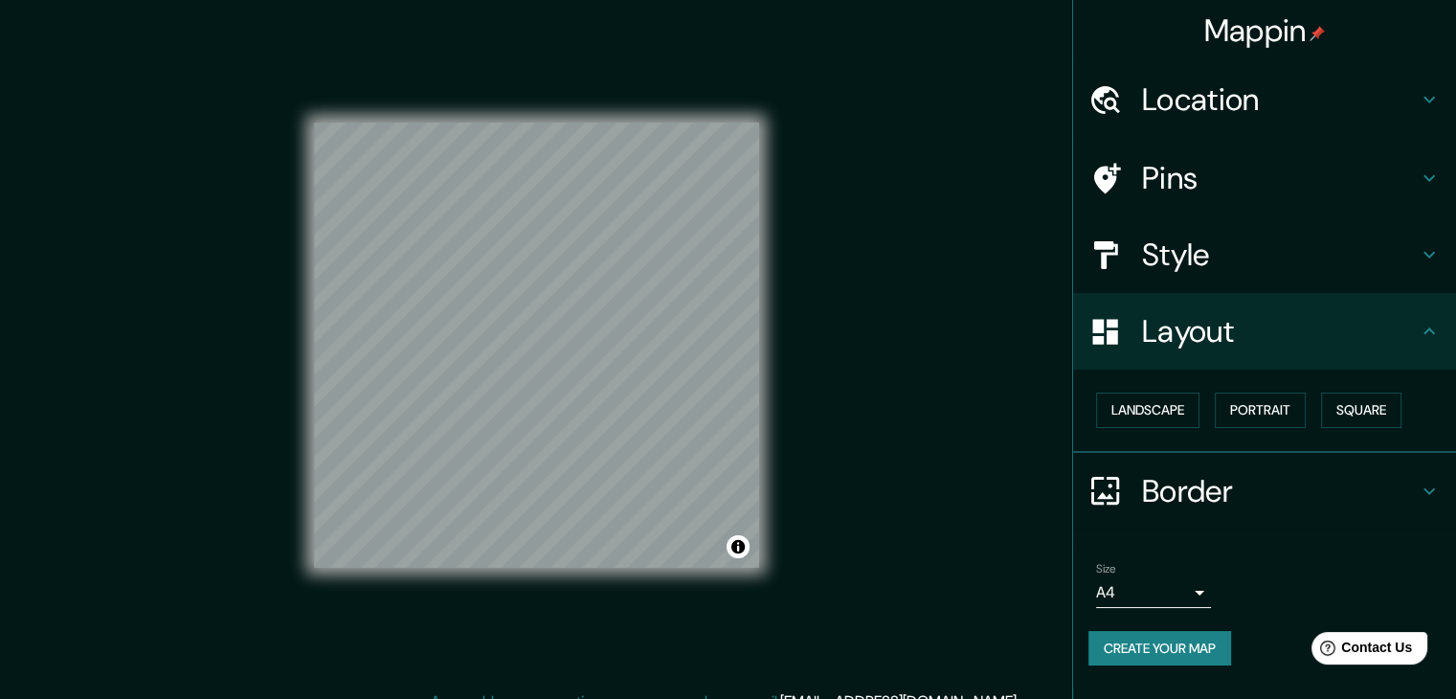
click at [1217, 505] on h4 "Border" at bounding box center [1280, 491] width 276 height 38
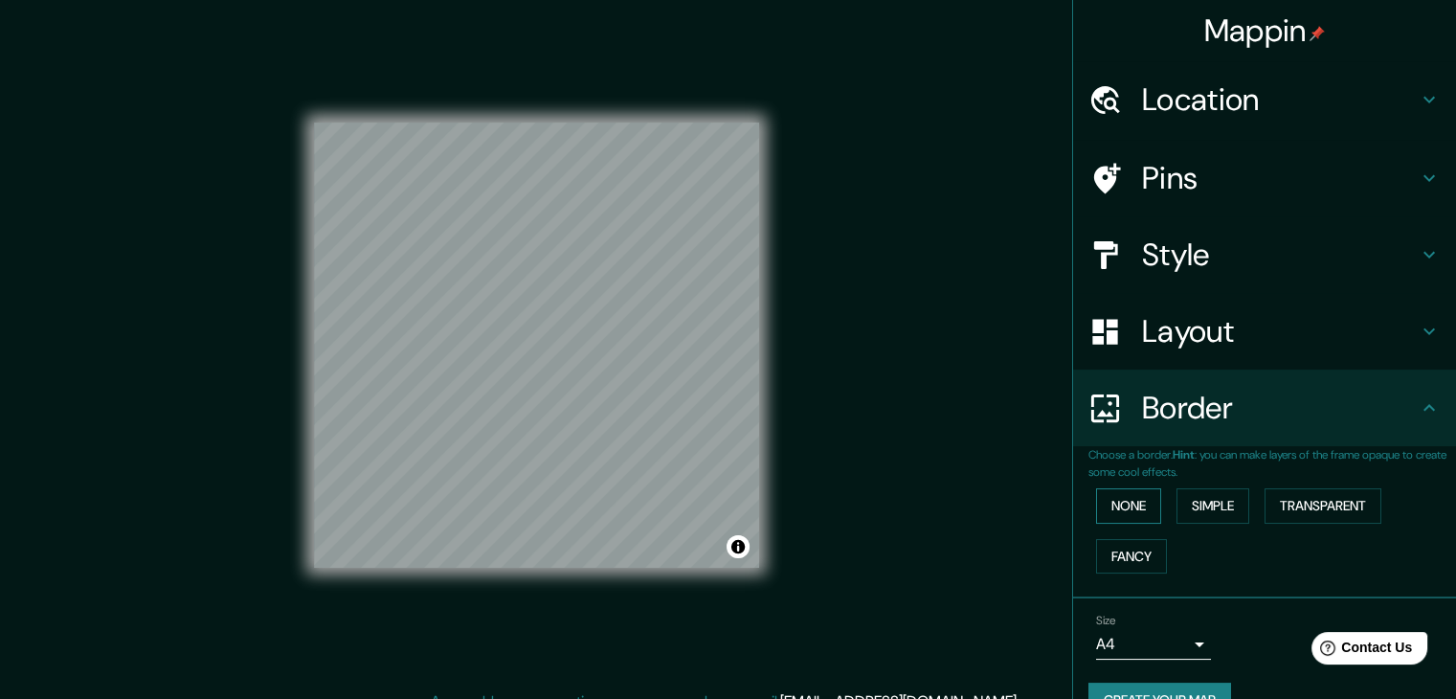
click at [1096, 511] on button "None" at bounding box center [1128, 505] width 65 height 35
click at [1193, 196] on div "Pins" at bounding box center [1264, 178] width 383 height 77
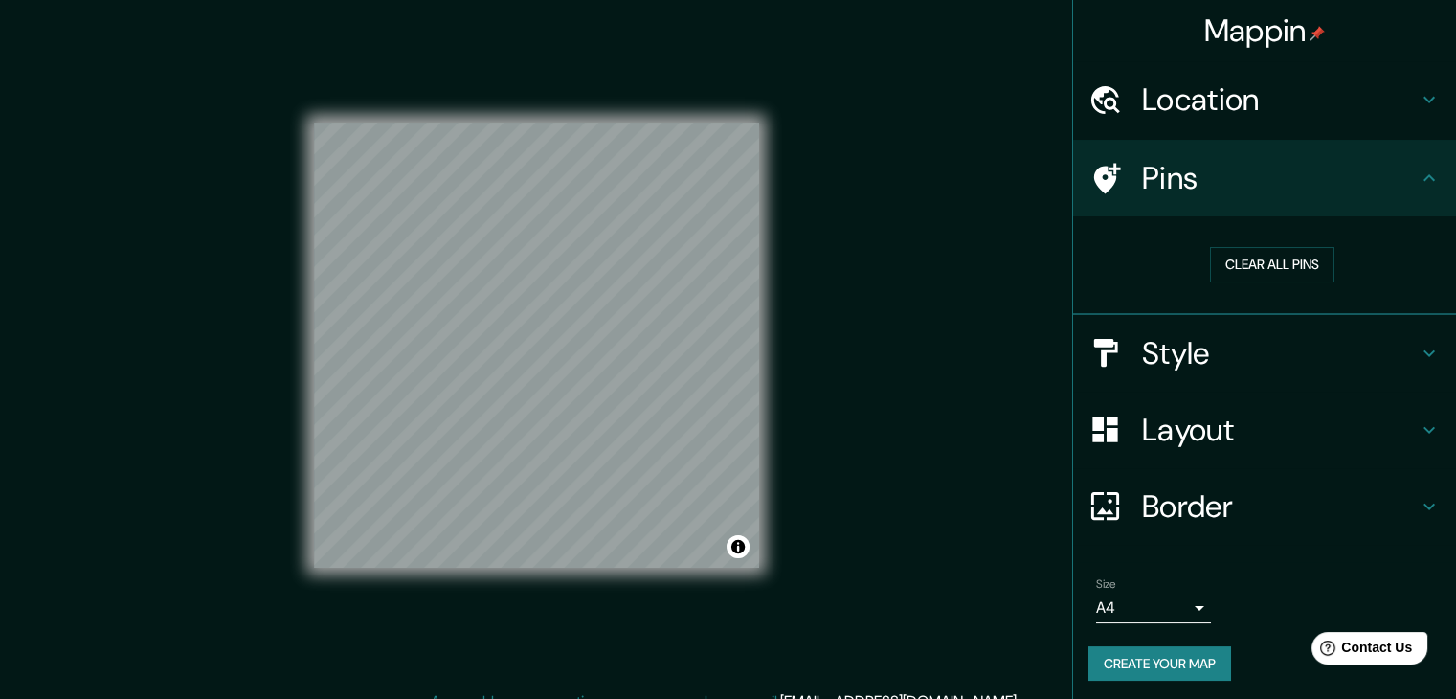
click at [1204, 356] on h4 "Style" at bounding box center [1280, 353] width 276 height 38
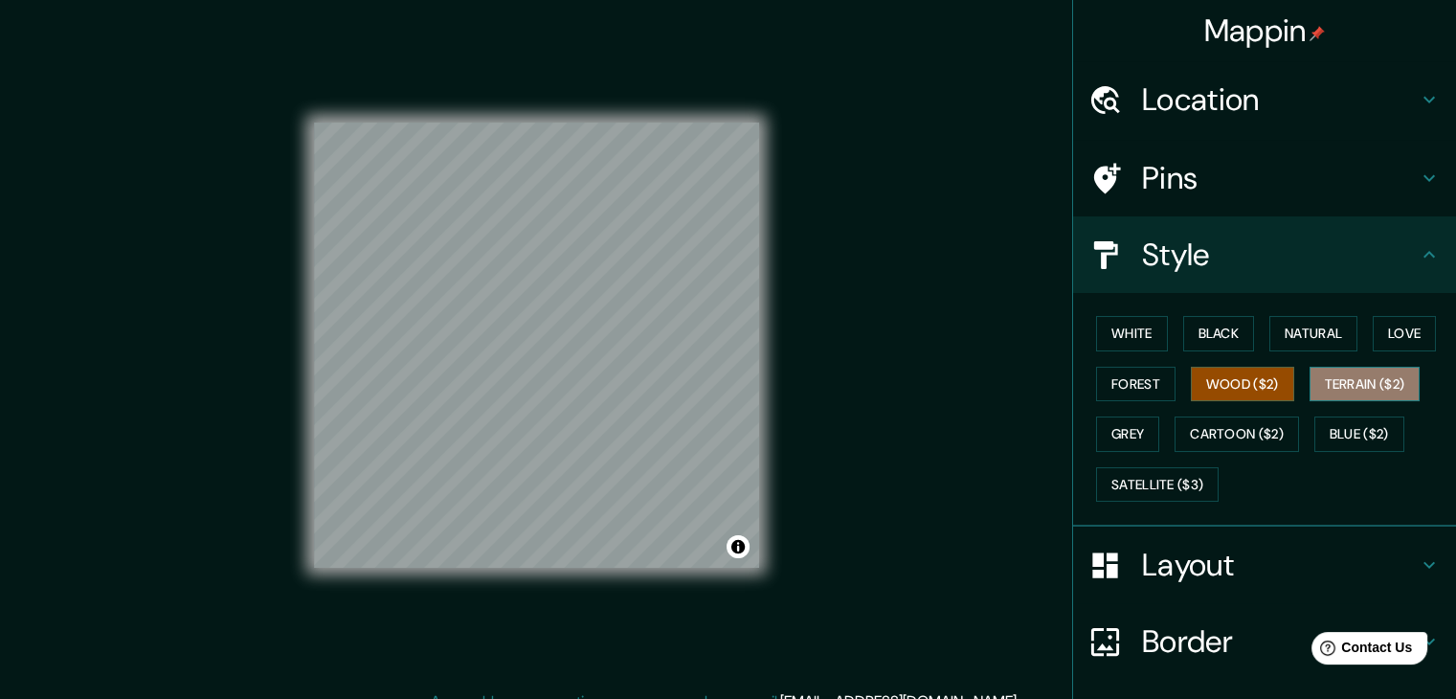
click at [1382, 387] on button "Terrain ($2)" at bounding box center [1364, 384] width 111 height 35
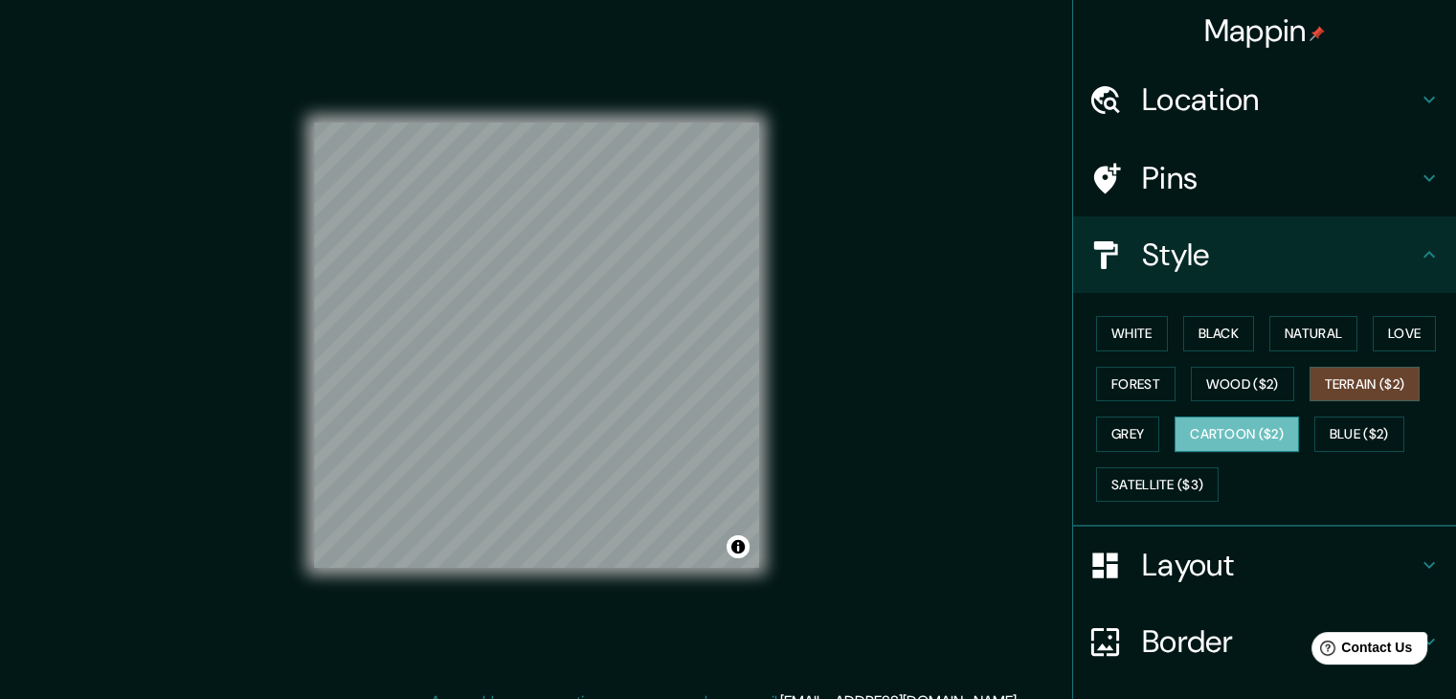
click at [1223, 430] on button "Cartoon ($2)" at bounding box center [1236, 433] width 124 height 35
click at [1129, 433] on button "Grey" at bounding box center [1127, 433] width 63 height 35
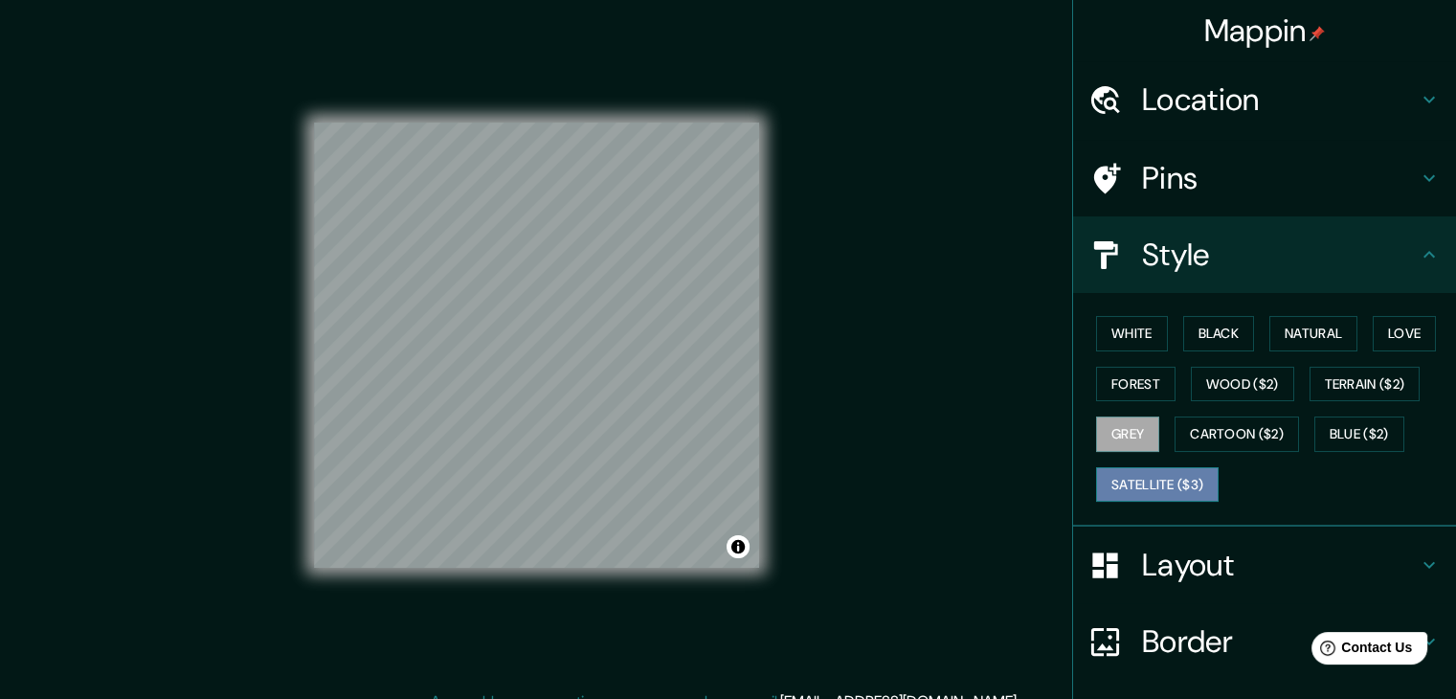
click at [1174, 486] on button "Satellite ($3)" at bounding box center [1157, 484] width 122 height 35
click at [1345, 432] on button "Blue ($2)" at bounding box center [1359, 433] width 90 height 35
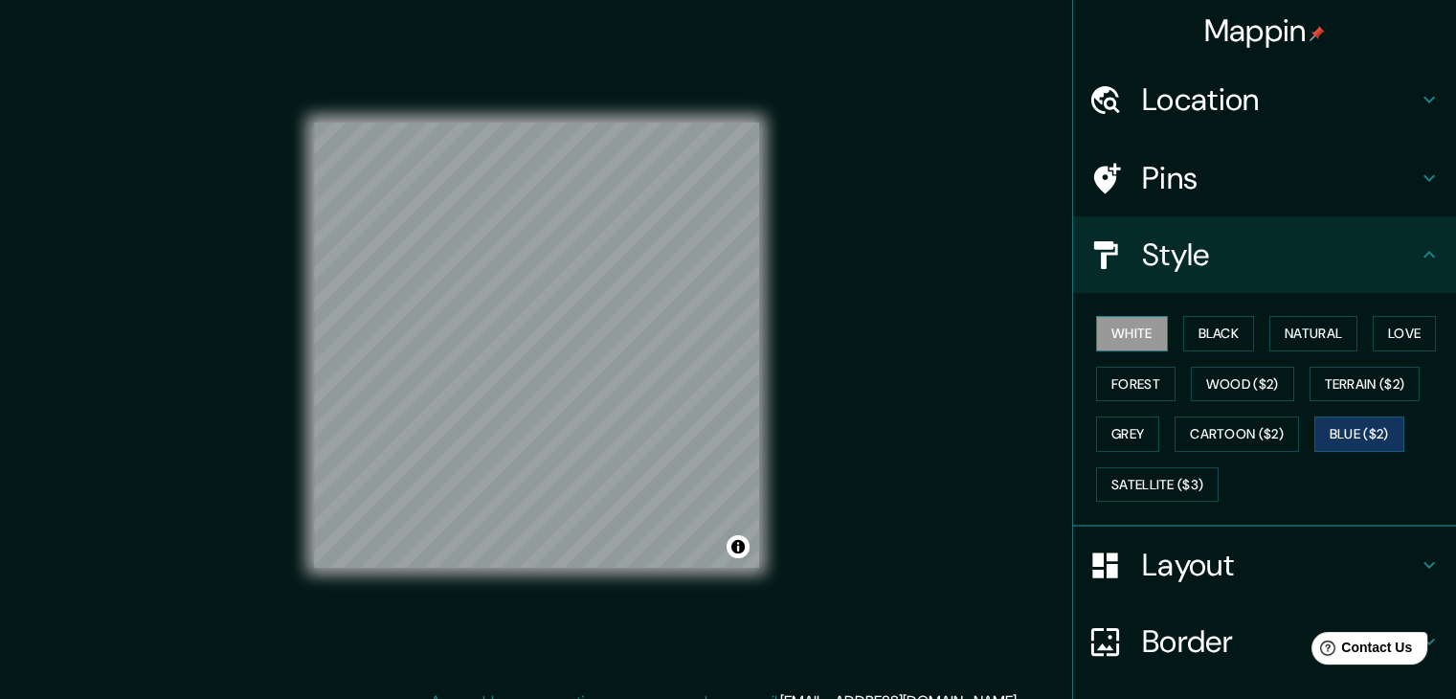
click at [1141, 340] on button "White" at bounding box center [1132, 333] width 72 height 35
click at [1187, 325] on button "Black" at bounding box center [1219, 333] width 72 height 35
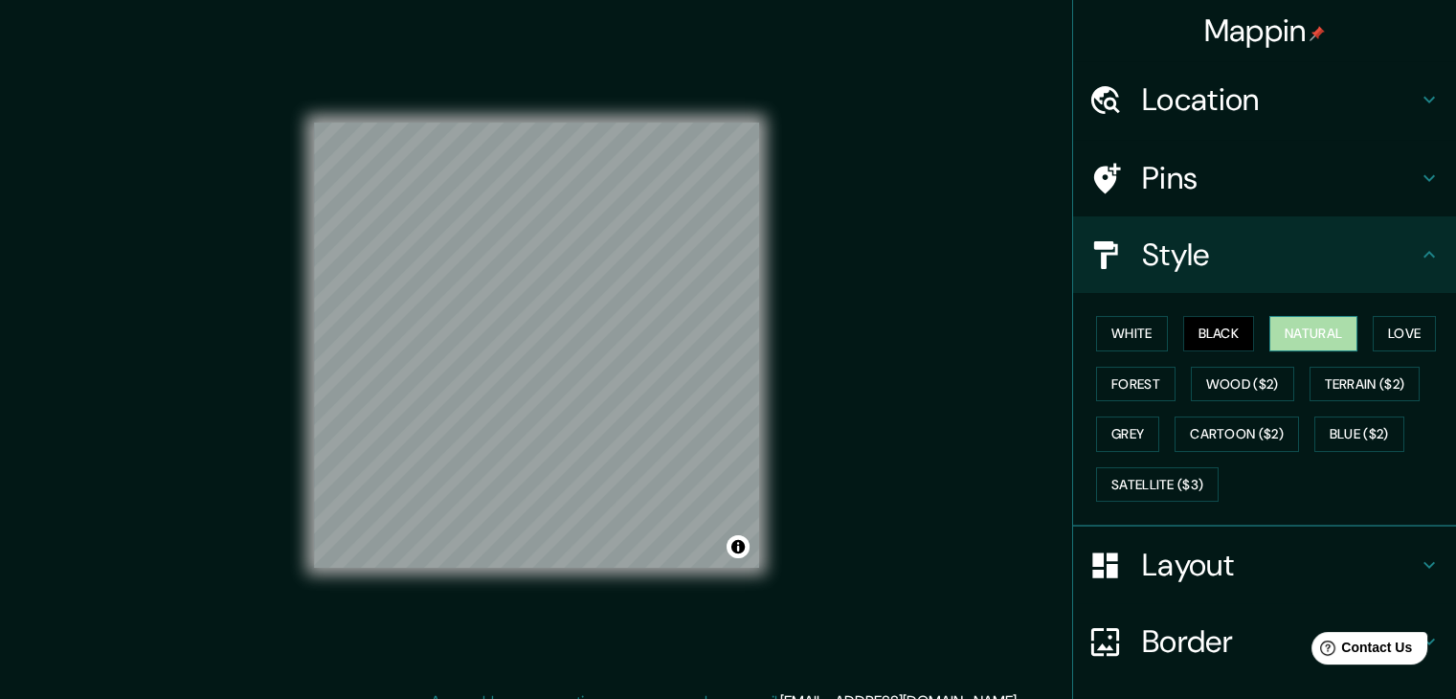
click at [1277, 338] on button "Natural" at bounding box center [1313, 333] width 88 height 35
click at [1268, 398] on button "Wood ($2)" at bounding box center [1241, 384] width 103 height 35
